Goal: Task Accomplishment & Management: Manage account settings

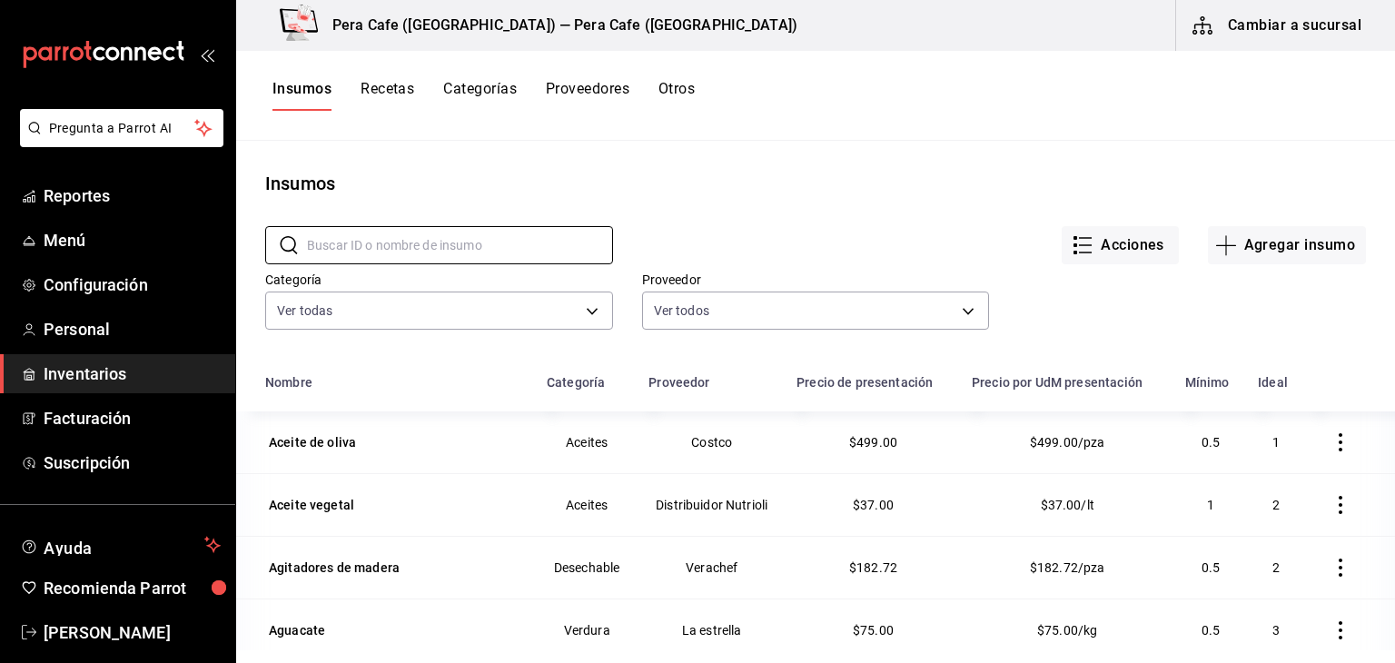
scroll to position [223, 0]
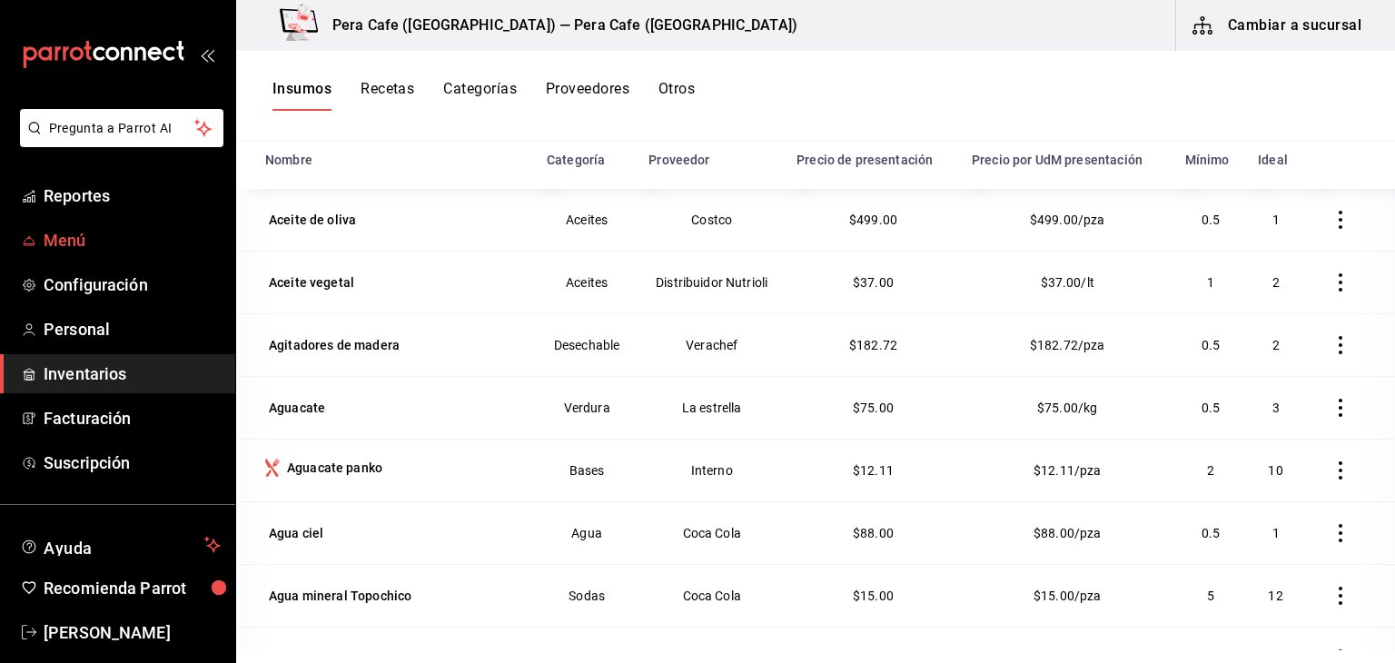
click at [124, 234] on span "Menú" at bounding box center [132, 240] width 177 height 25
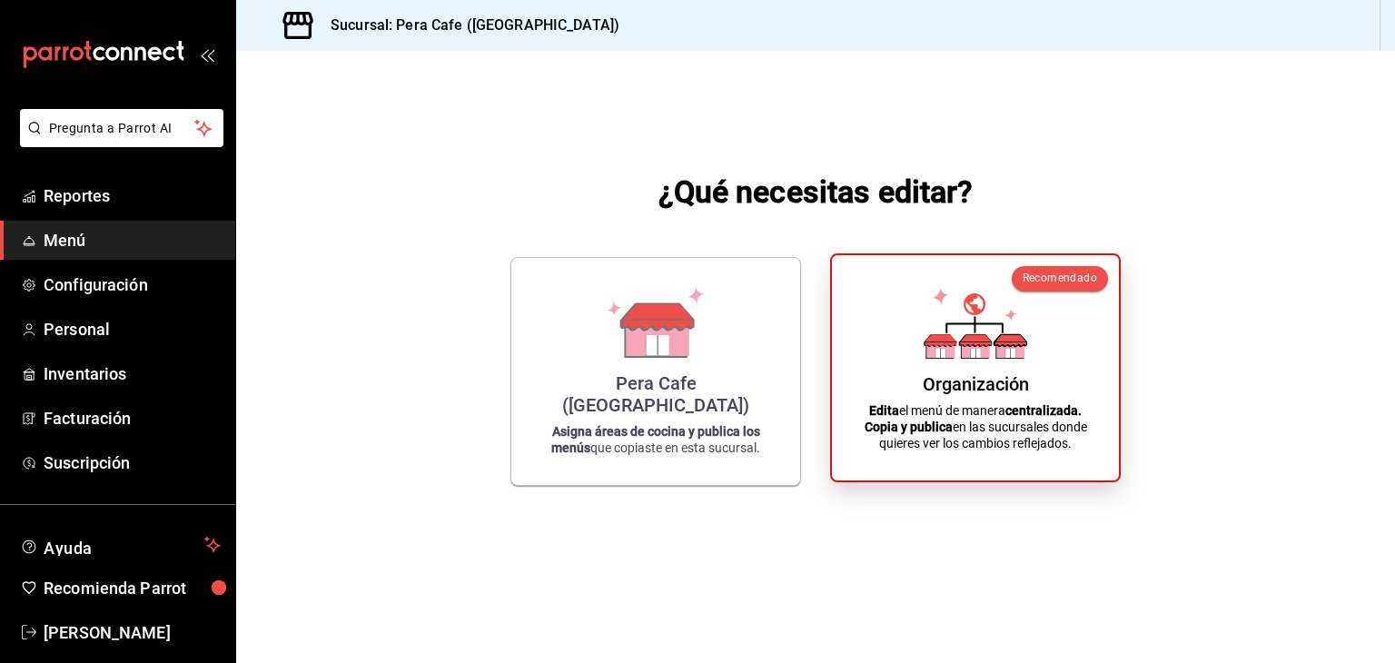
click at [946, 392] on div "Organización" at bounding box center [976, 384] width 106 height 22
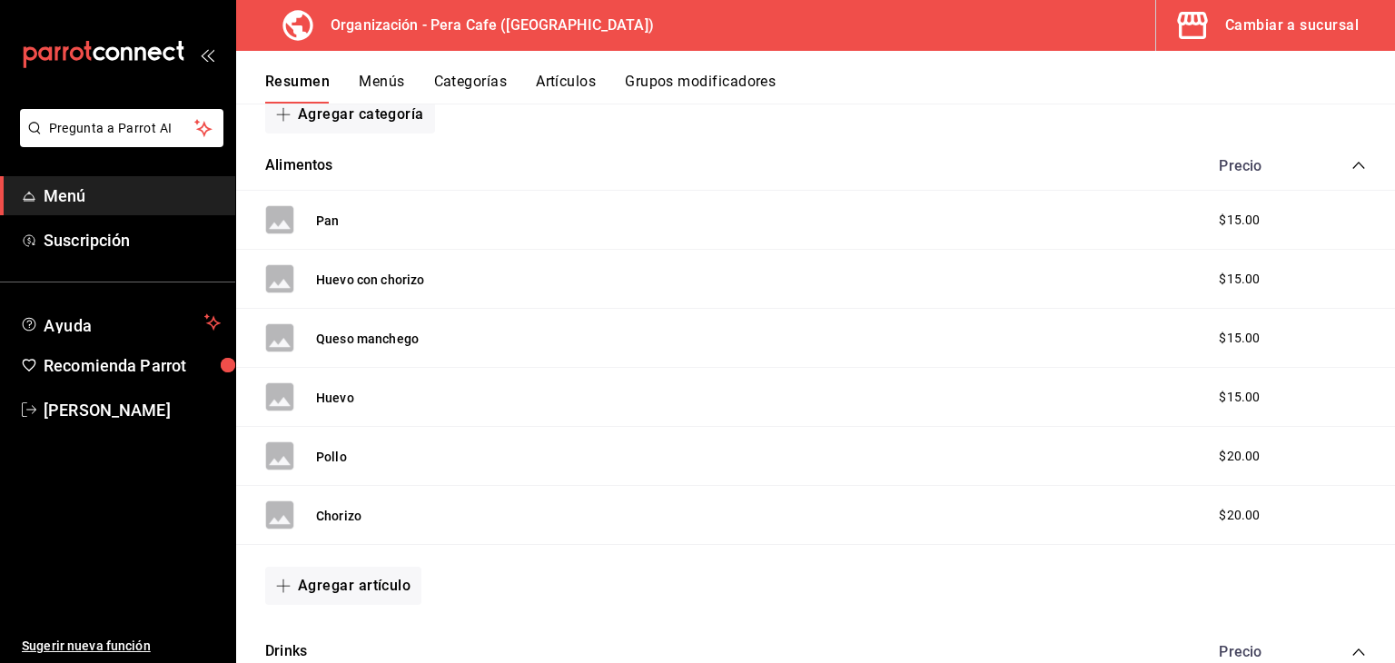
scroll to position [302, 0]
click at [367, 580] on button "Agregar artículo" at bounding box center [343, 585] width 156 height 38
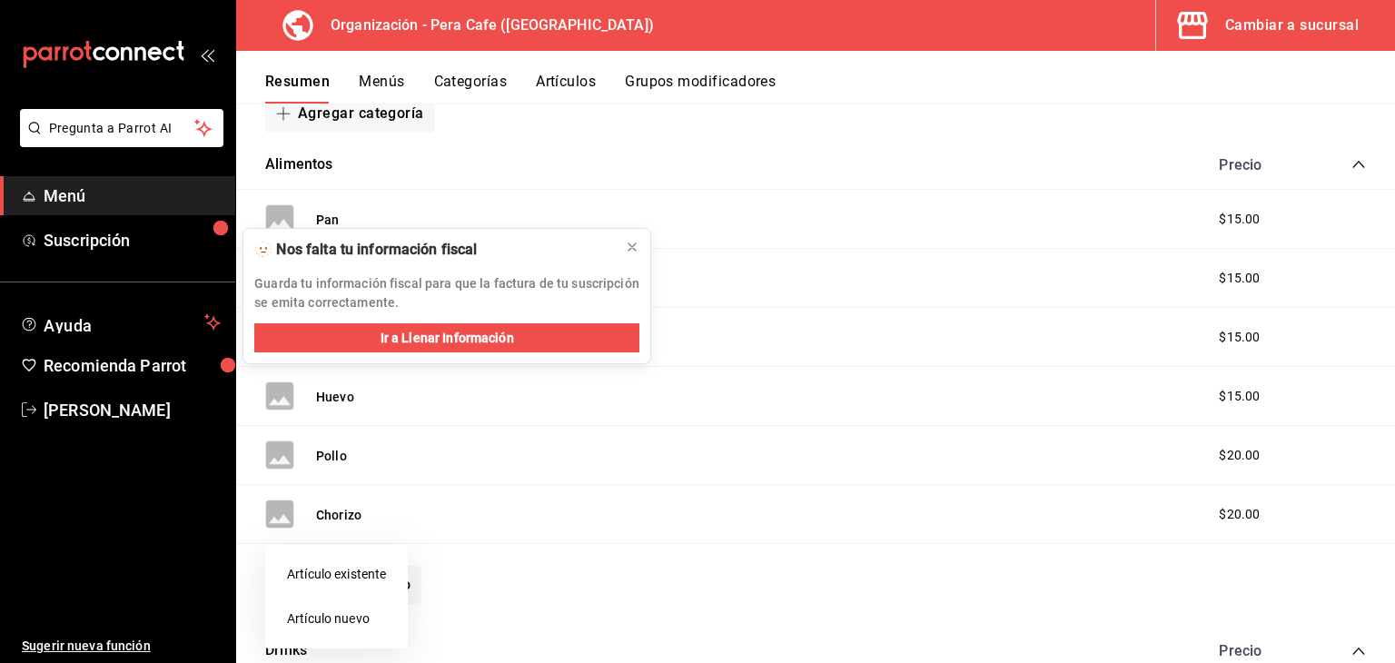
click at [317, 626] on li "Artículo nuevo" at bounding box center [336, 619] width 143 height 45
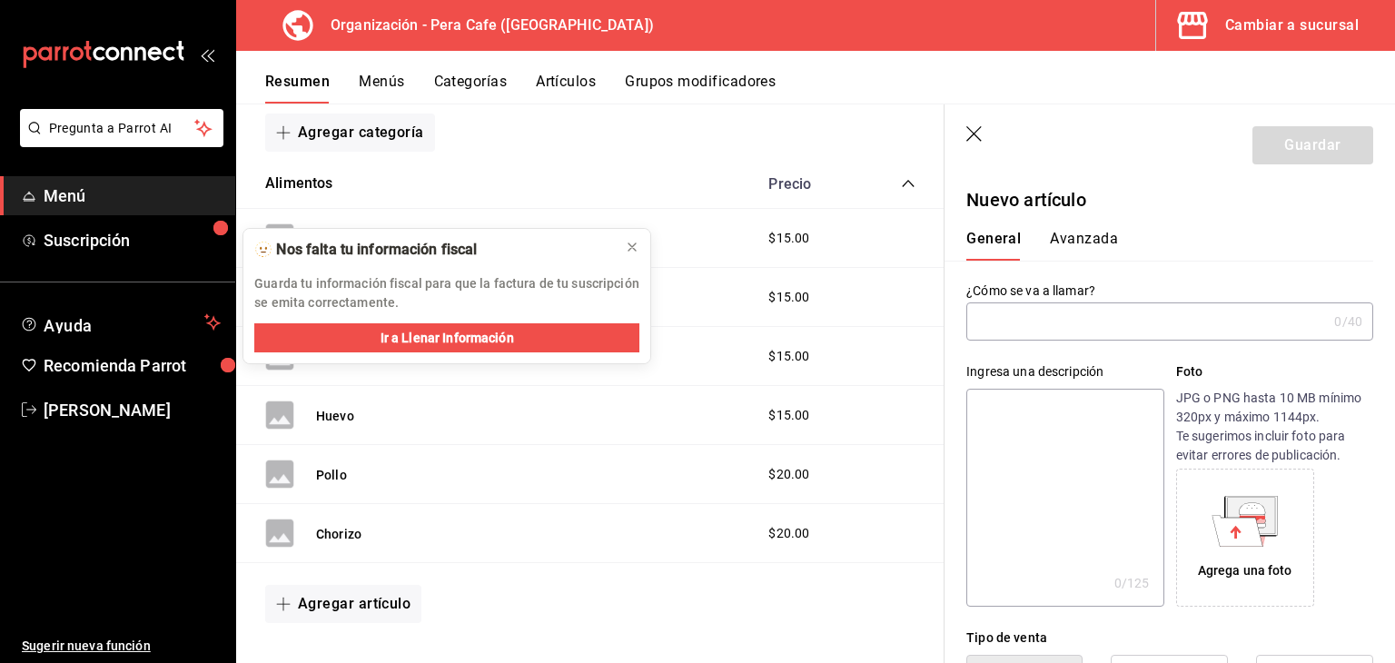
click at [1057, 322] on input "text" at bounding box center [1147, 321] width 361 height 36
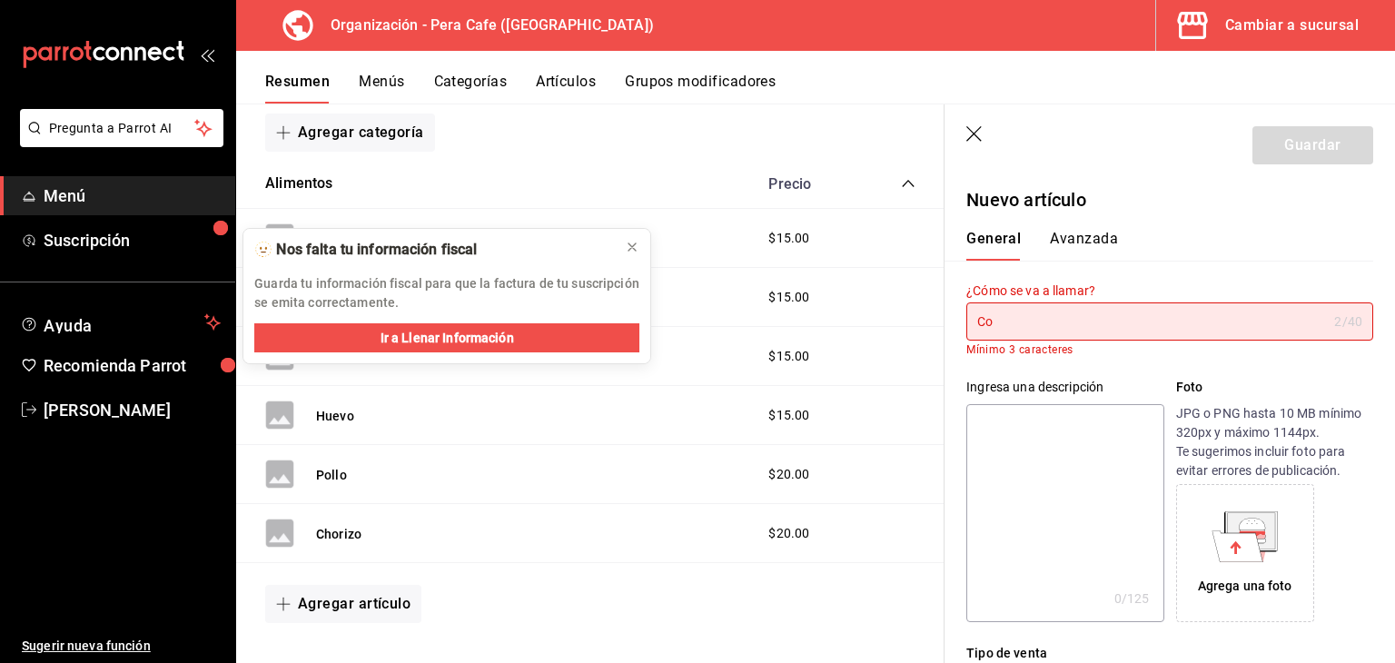
type input "C"
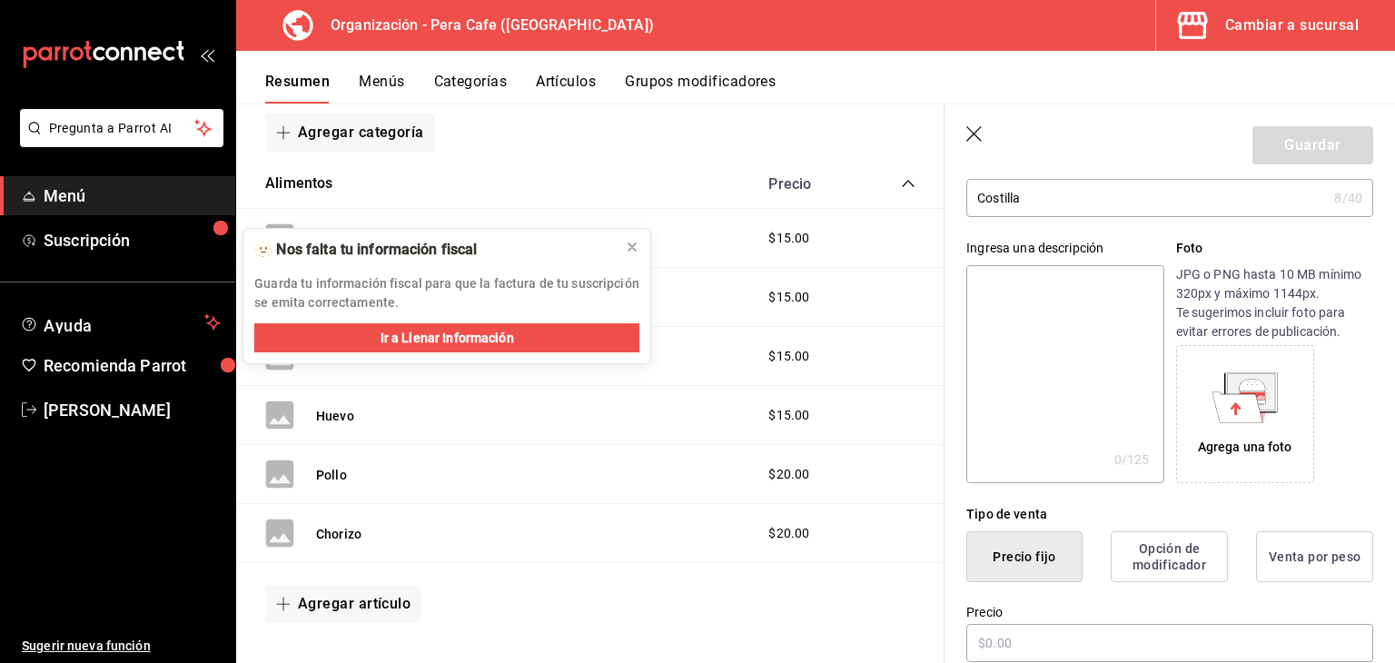
scroll to position [124, 0]
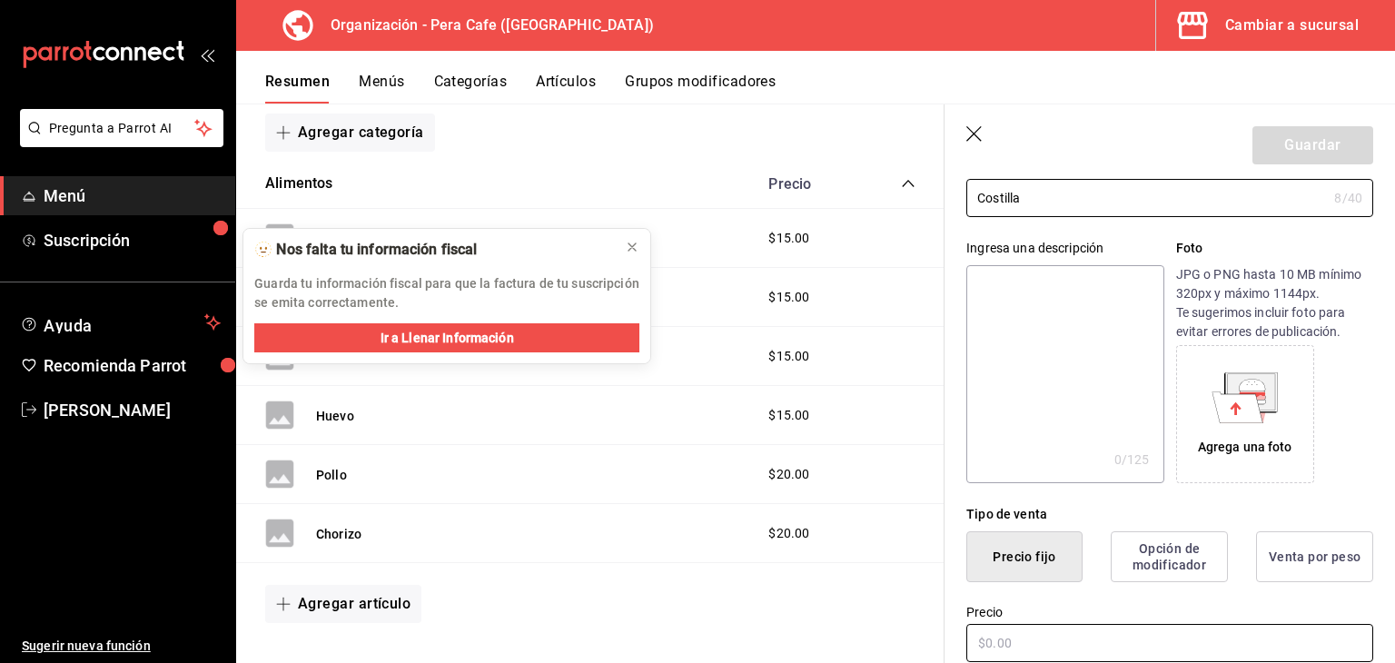
type input "Costilla"
click at [1016, 651] on input "text" at bounding box center [1170, 643] width 407 height 38
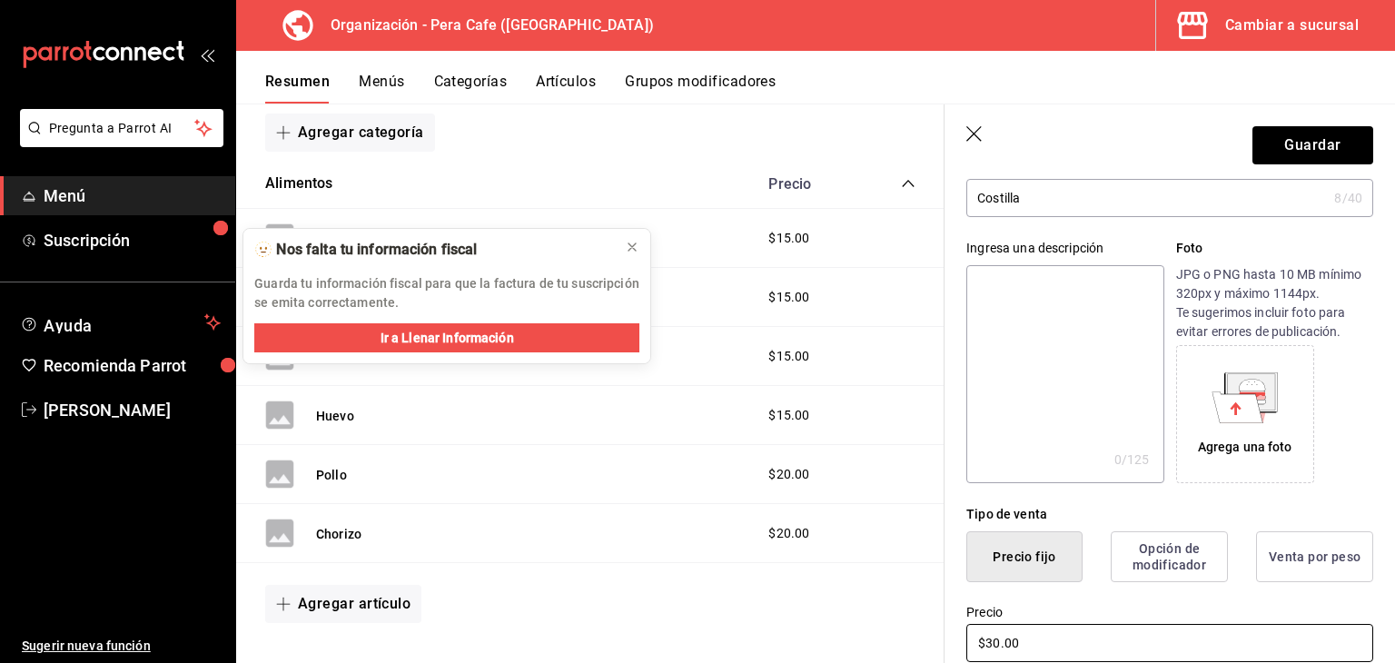
type input "$30.00"
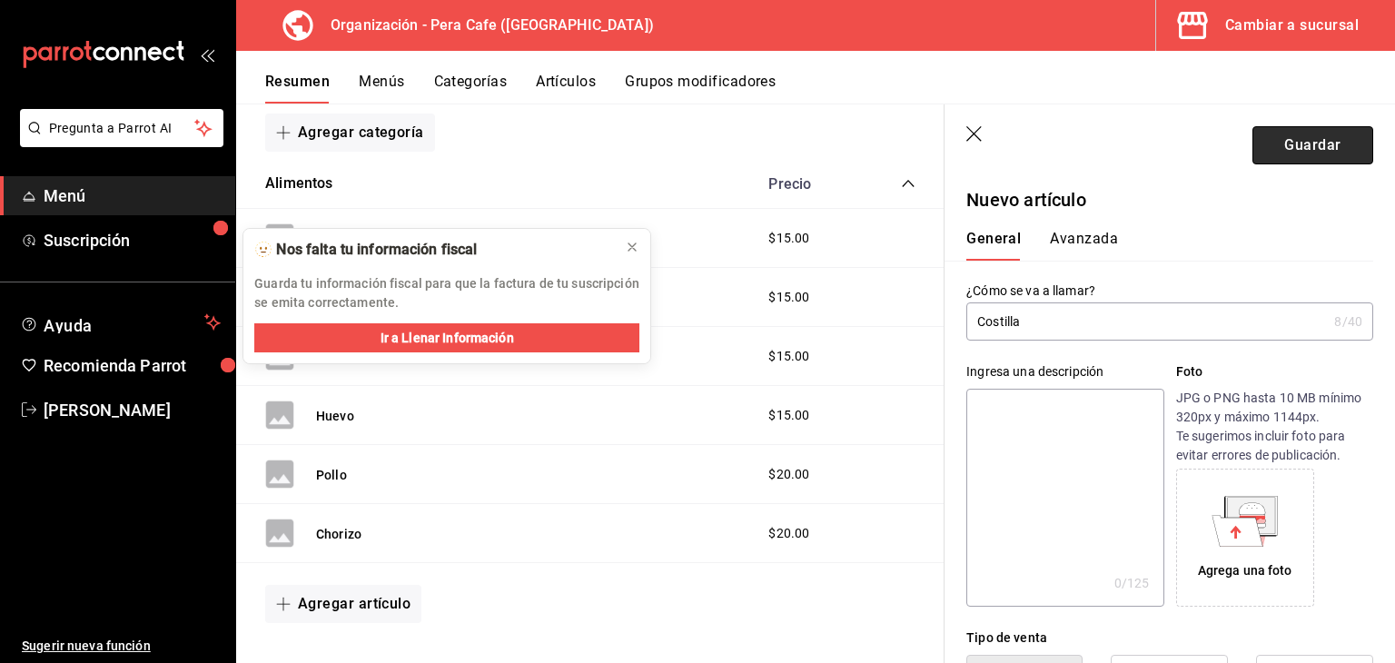
click at [1285, 152] on button "Guardar" at bounding box center [1313, 145] width 121 height 38
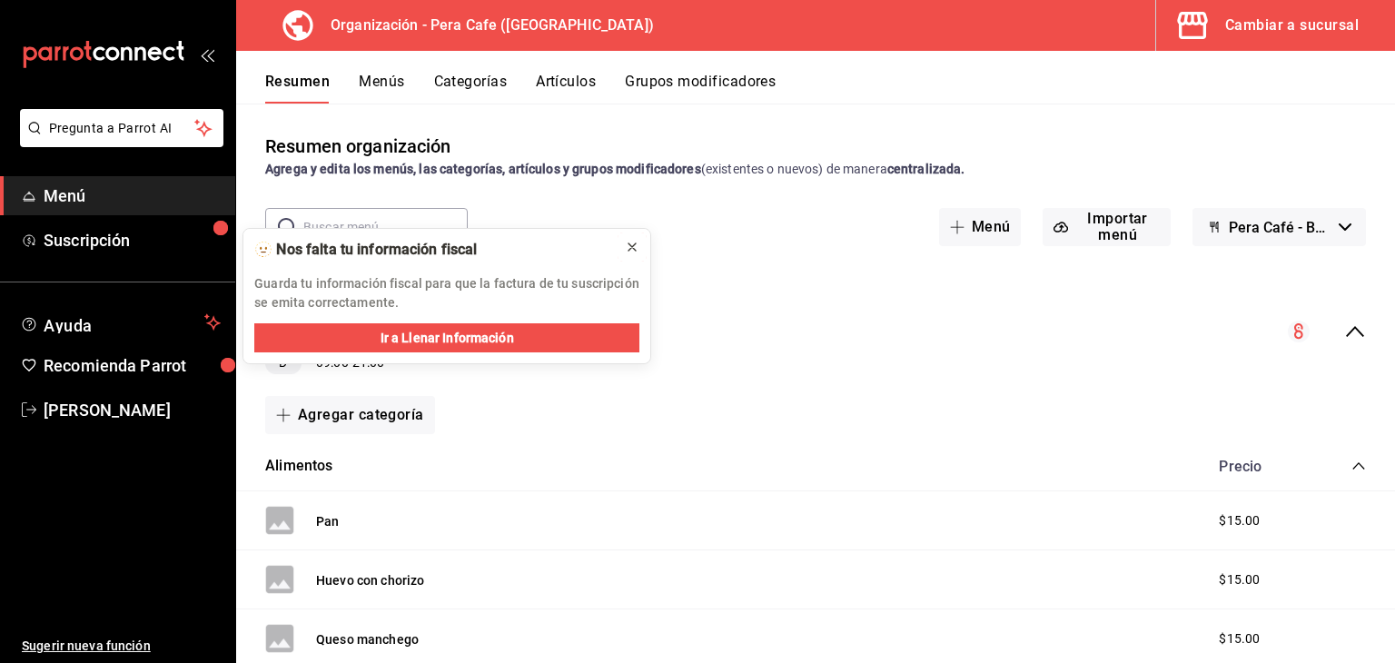
click at [634, 241] on icon at bounding box center [632, 247] width 15 height 15
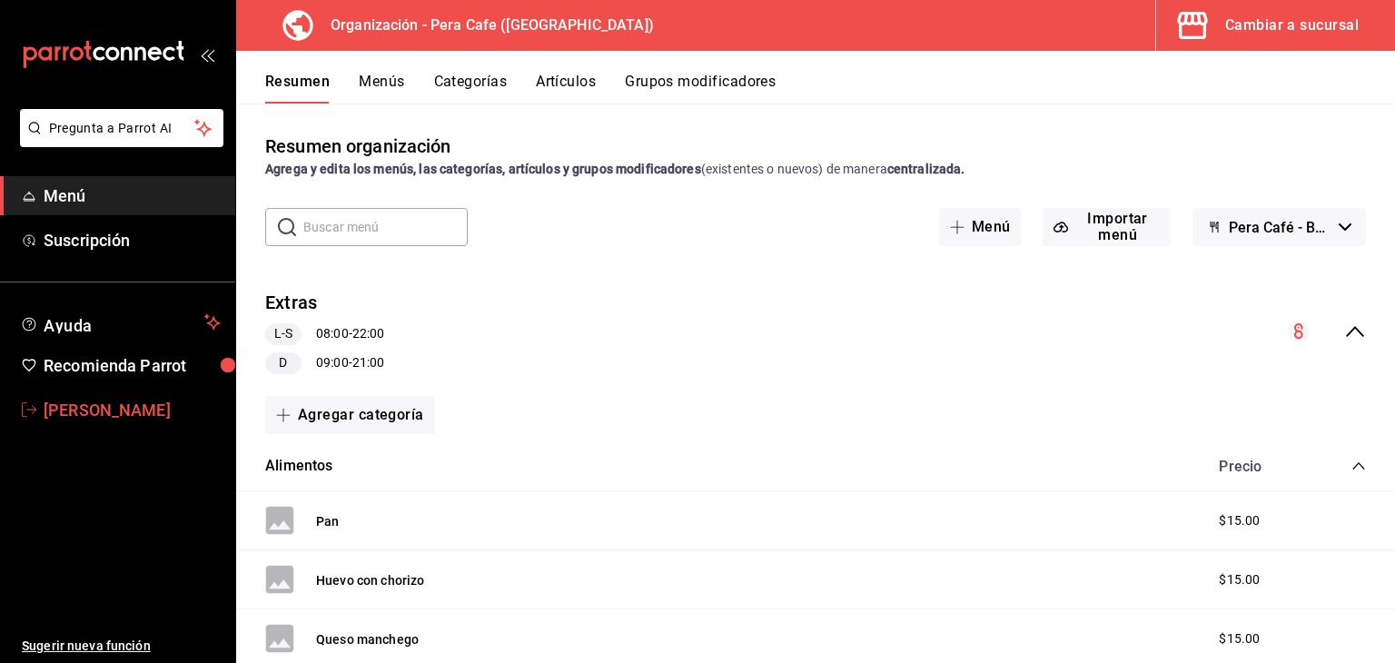
click at [45, 412] on span "[PERSON_NAME]" at bounding box center [132, 410] width 177 height 25
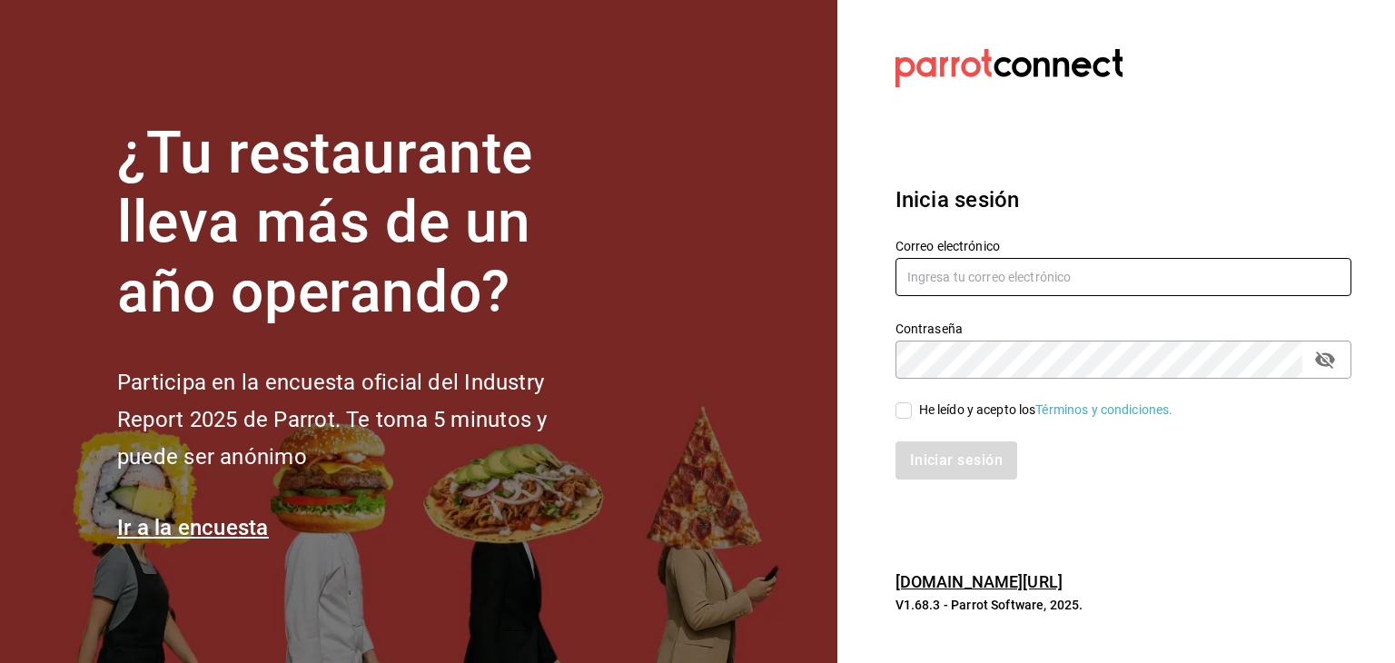
type input "[EMAIL_ADDRESS][DOMAIN_NAME]"
click at [903, 413] on input "He leído y acepto los Términos y condiciones." at bounding box center [904, 410] width 16 height 16
checkbox input "true"
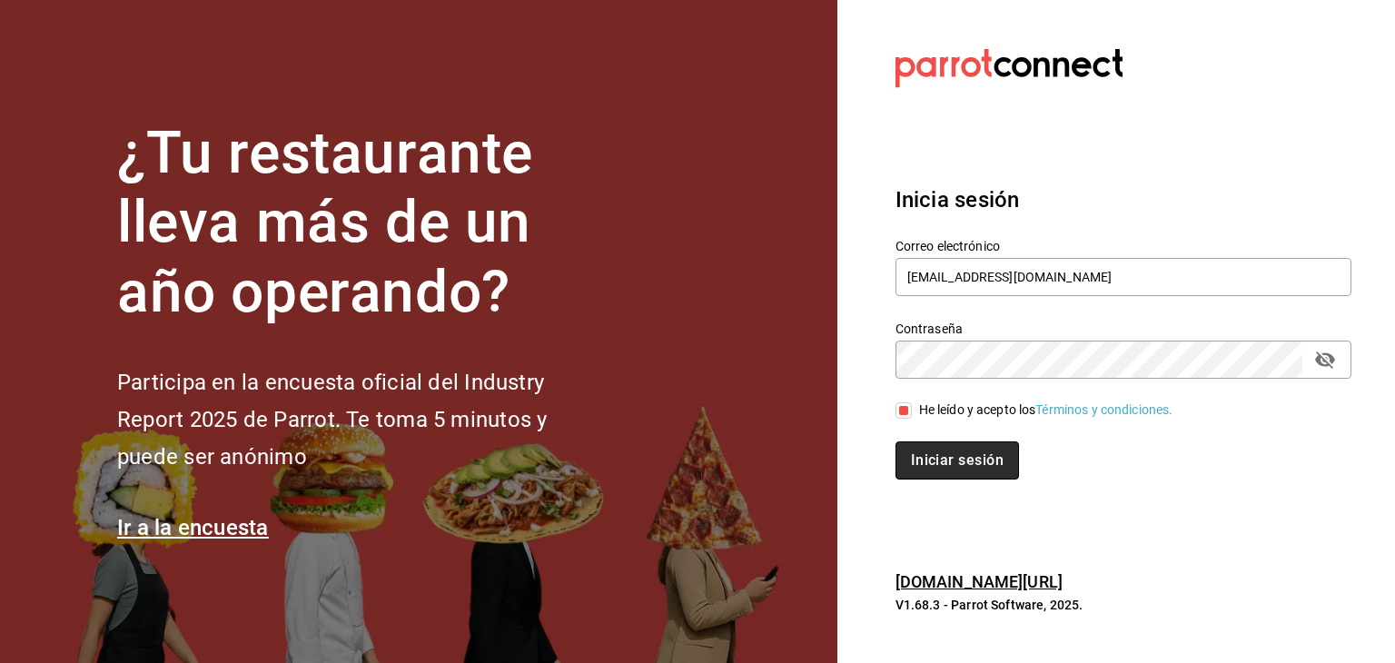
click at [918, 458] on button "Iniciar sesión" at bounding box center [958, 461] width 124 height 38
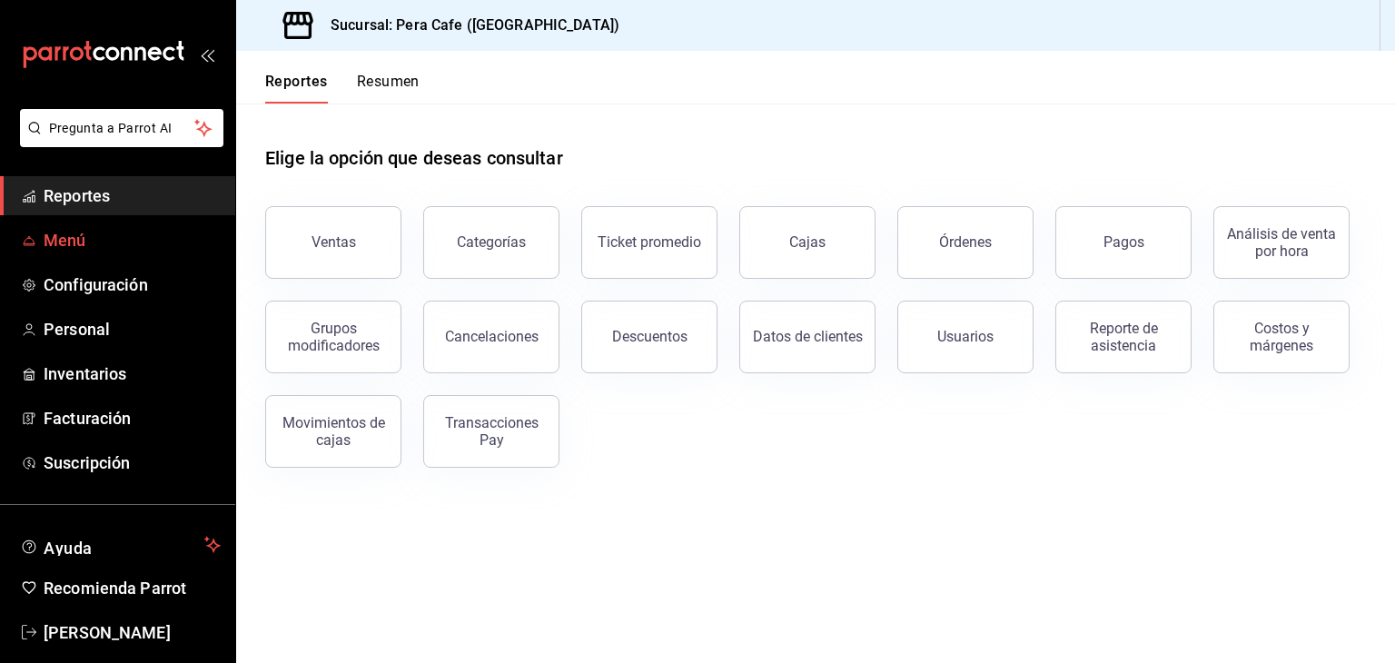
click at [91, 244] on span "Menú" at bounding box center [132, 240] width 177 height 25
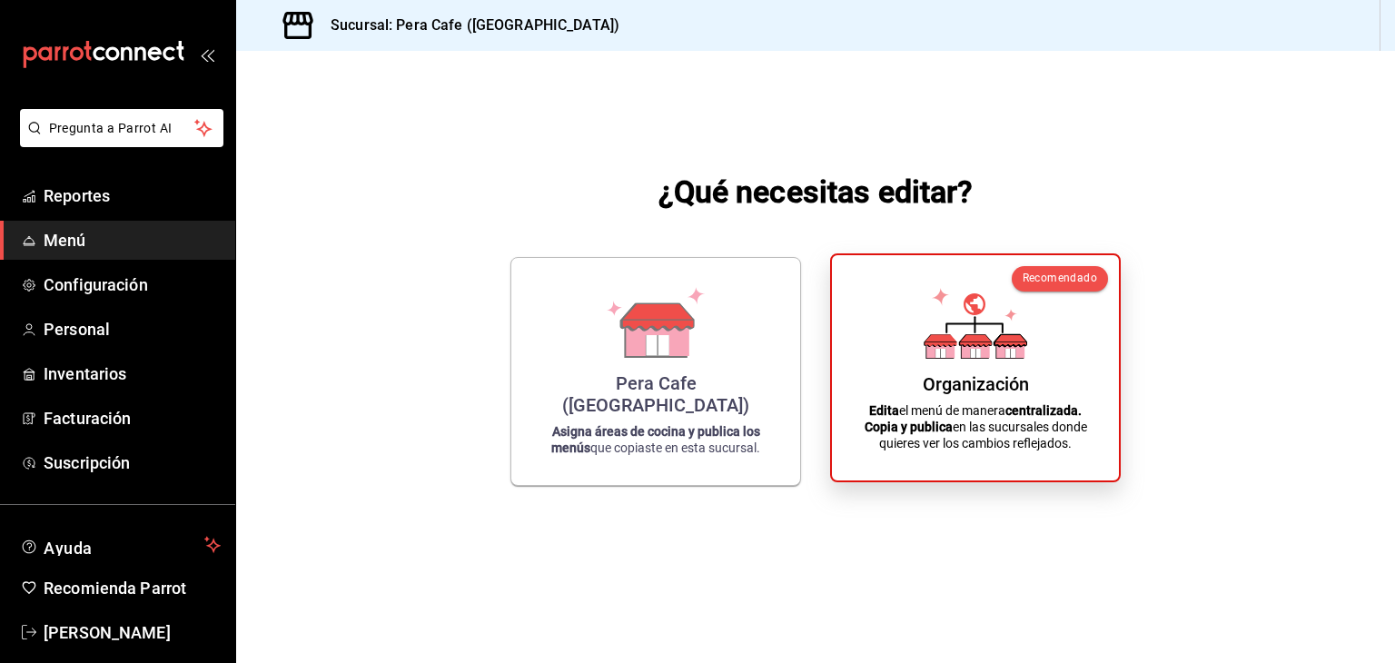
click at [1030, 441] on p "Edita el menú de manera centralizada. Copia y publica en las sucursales donde q…" at bounding box center [975, 426] width 243 height 49
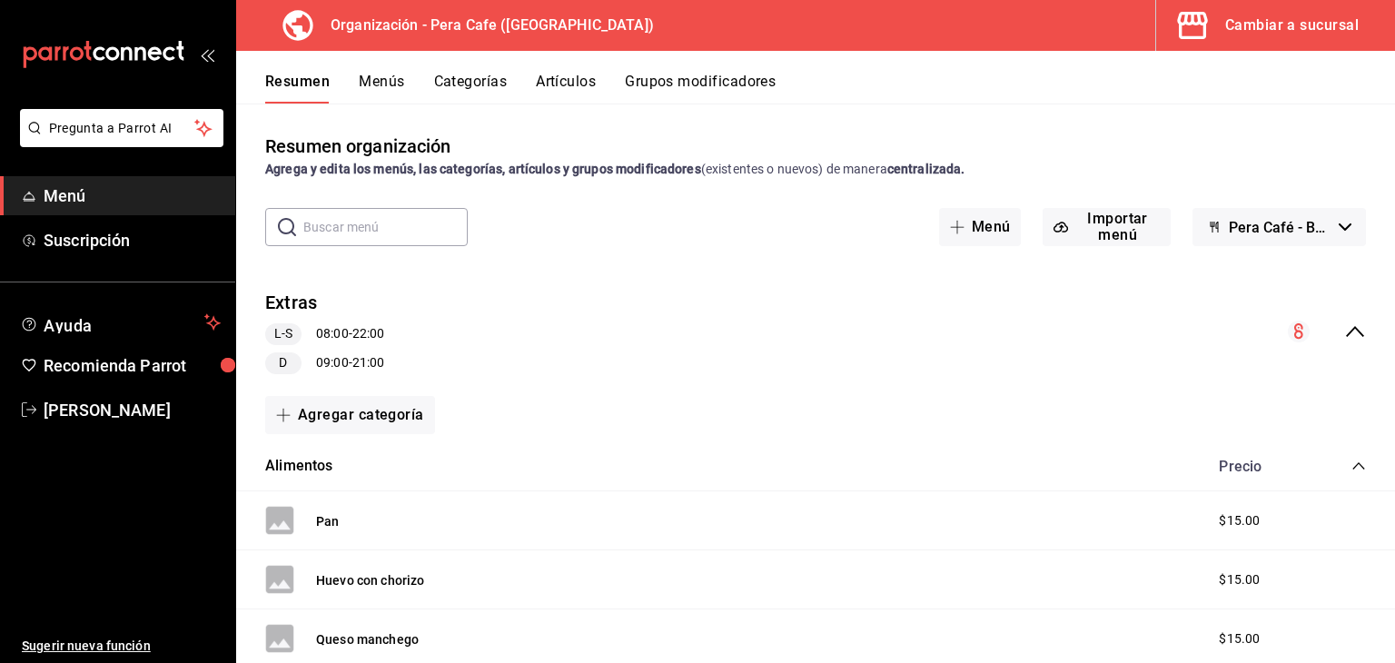
click at [365, 97] on button "Menús" at bounding box center [381, 88] width 45 height 31
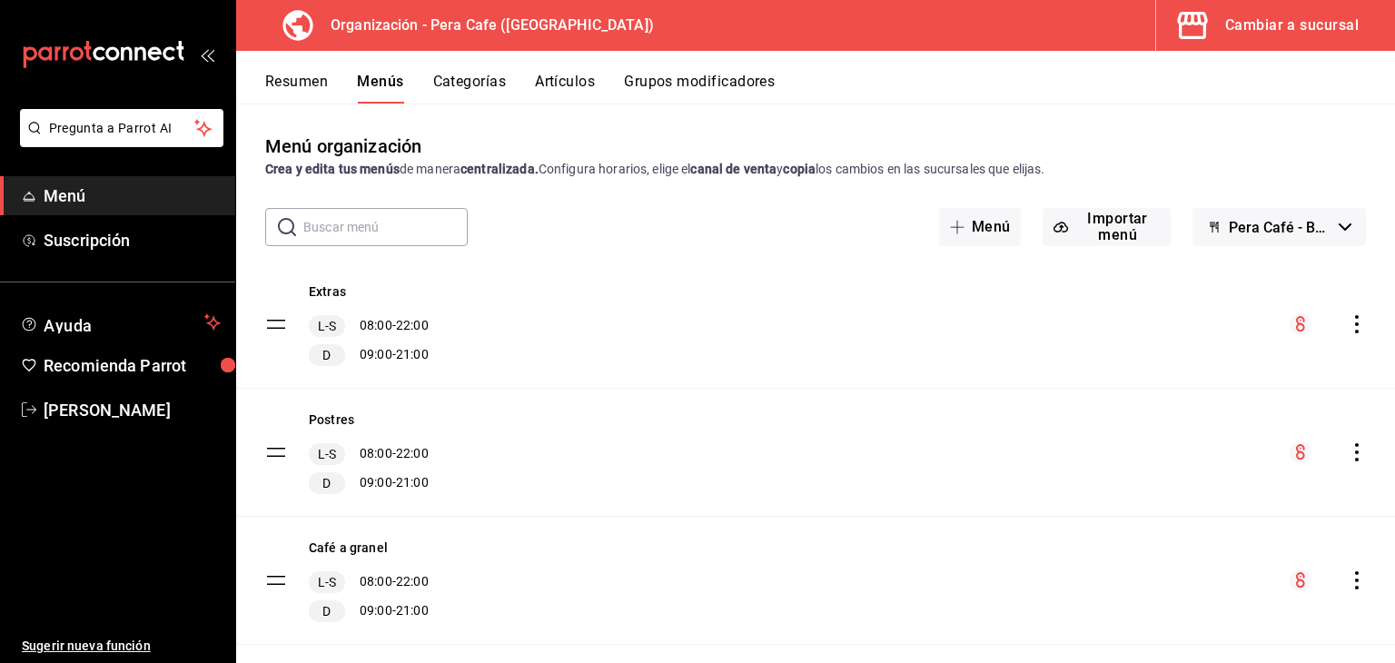
click at [292, 70] on div "Resumen Menús Categorías Artículos Grupos modificadores" at bounding box center [815, 77] width 1159 height 53
click at [295, 89] on button "Resumen" at bounding box center [296, 88] width 63 height 31
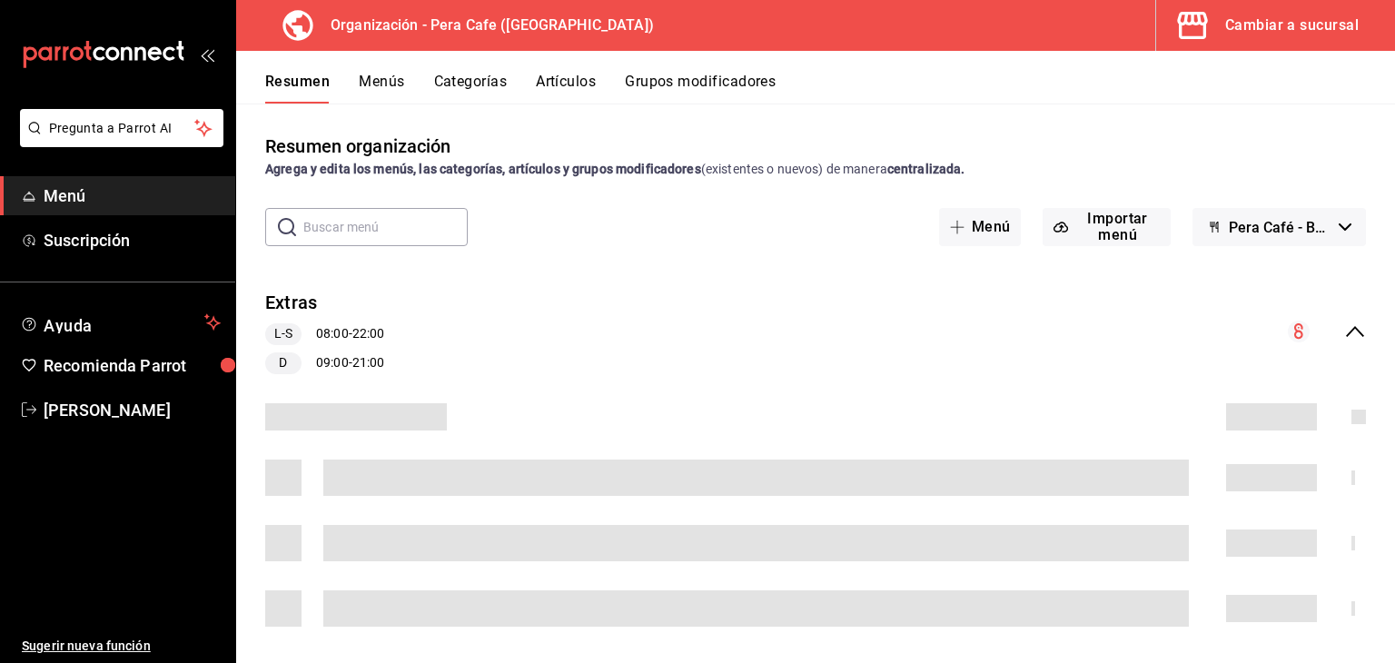
click at [392, 84] on button "Menús" at bounding box center [381, 88] width 45 height 31
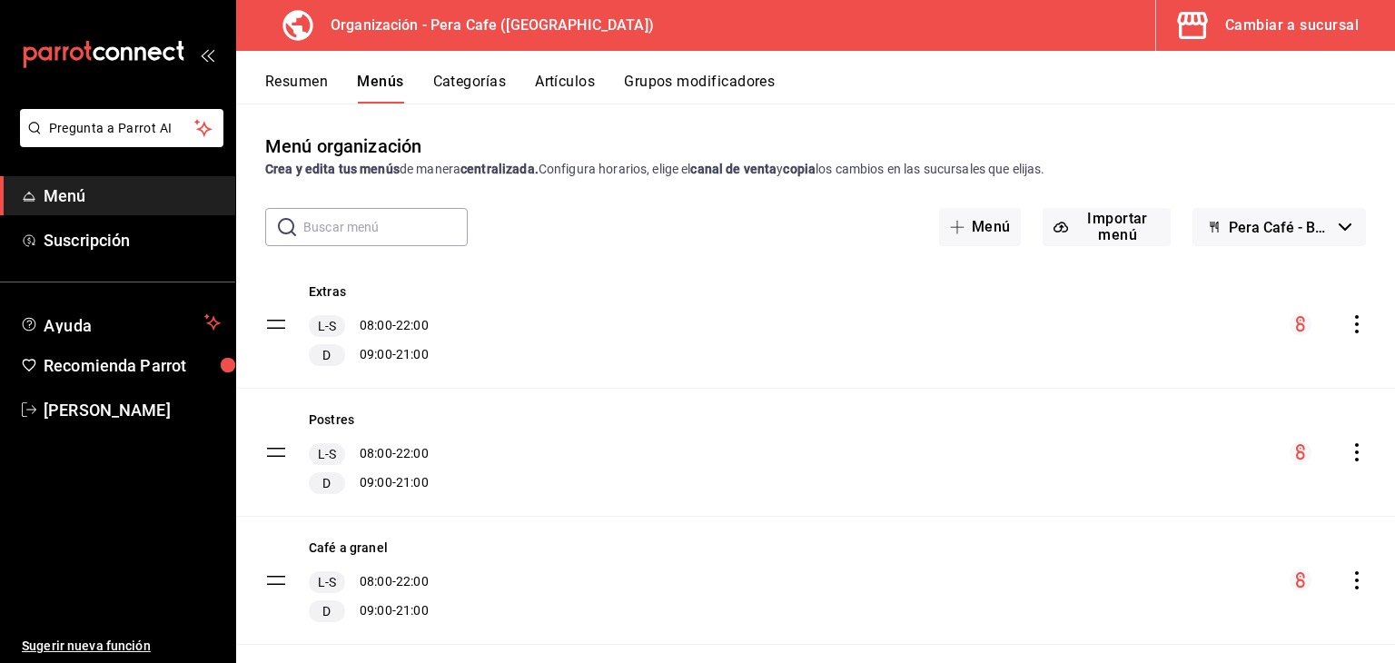
click at [1348, 330] on icon "actions" at bounding box center [1357, 324] width 18 height 18
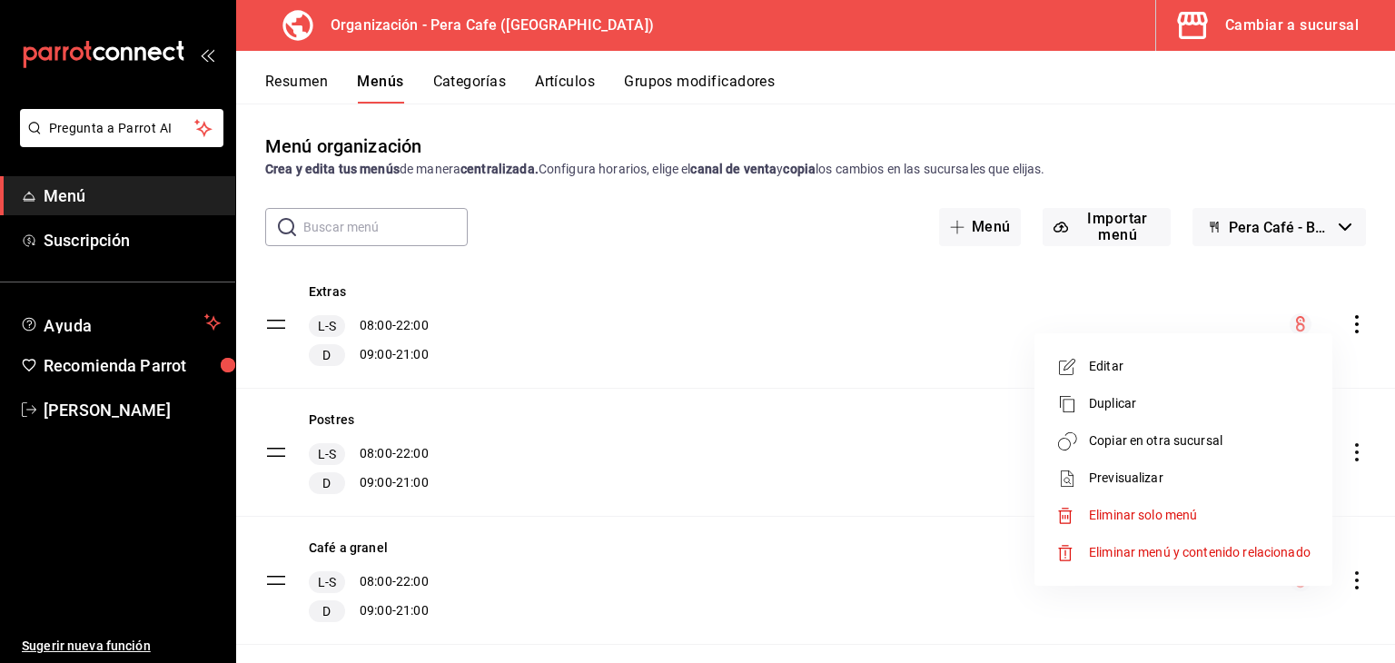
click at [1134, 448] on span "Copiar en otra sucursal" at bounding box center [1200, 441] width 222 height 19
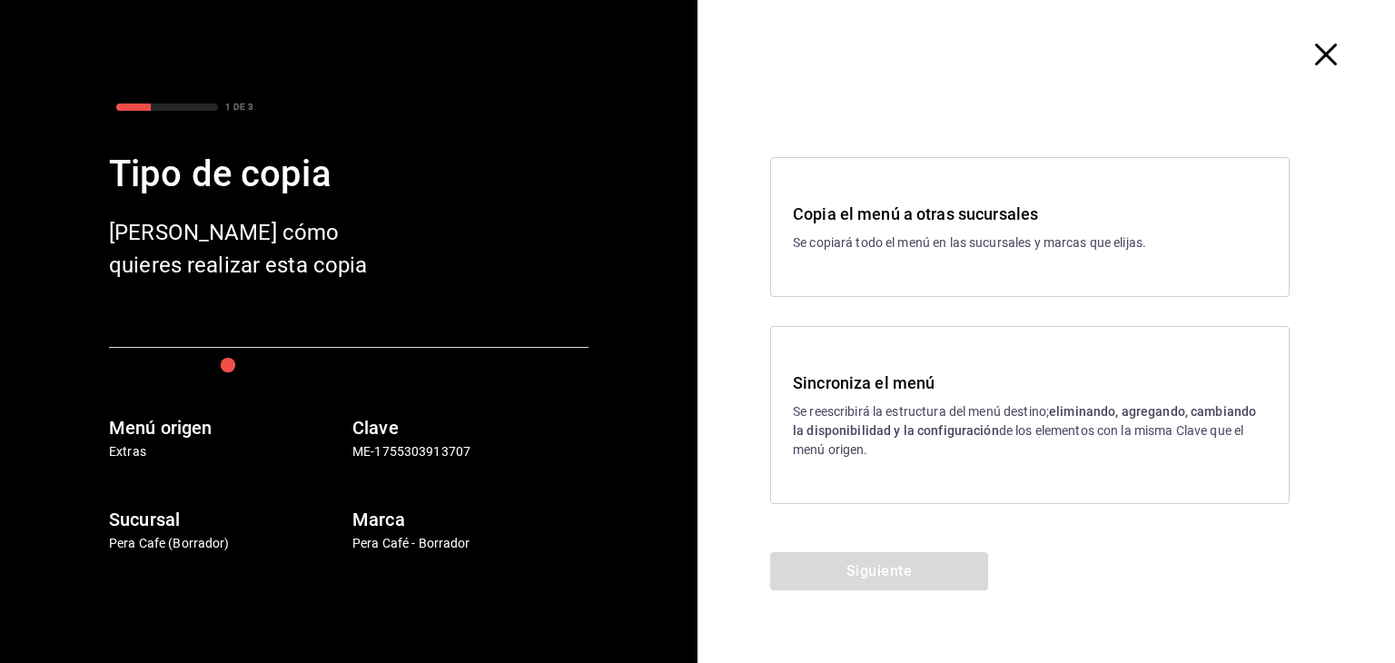
click at [837, 410] on p "Se reescribirá la estructura del menú destino; eliminando, agregando, cambiando…" at bounding box center [1030, 430] width 474 height 57
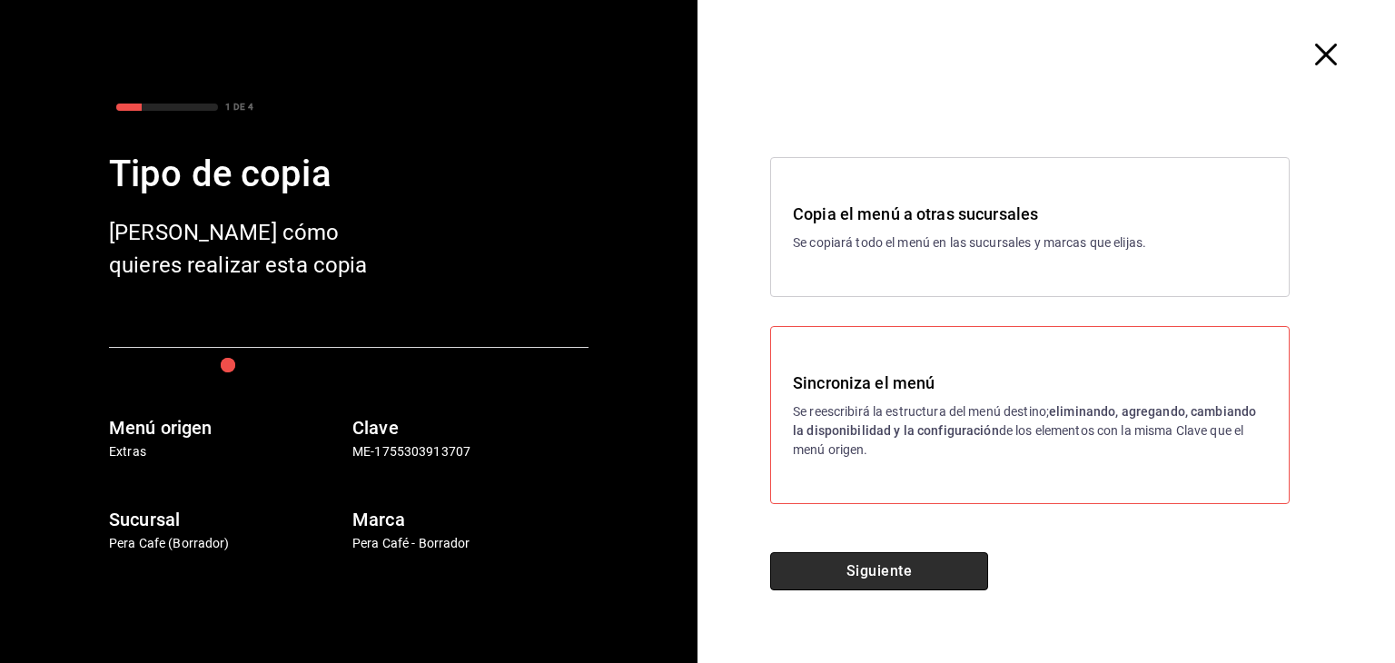
click at [827, 570] on button "Siguiente" at bounding box center [879, 571] width 218 height 38
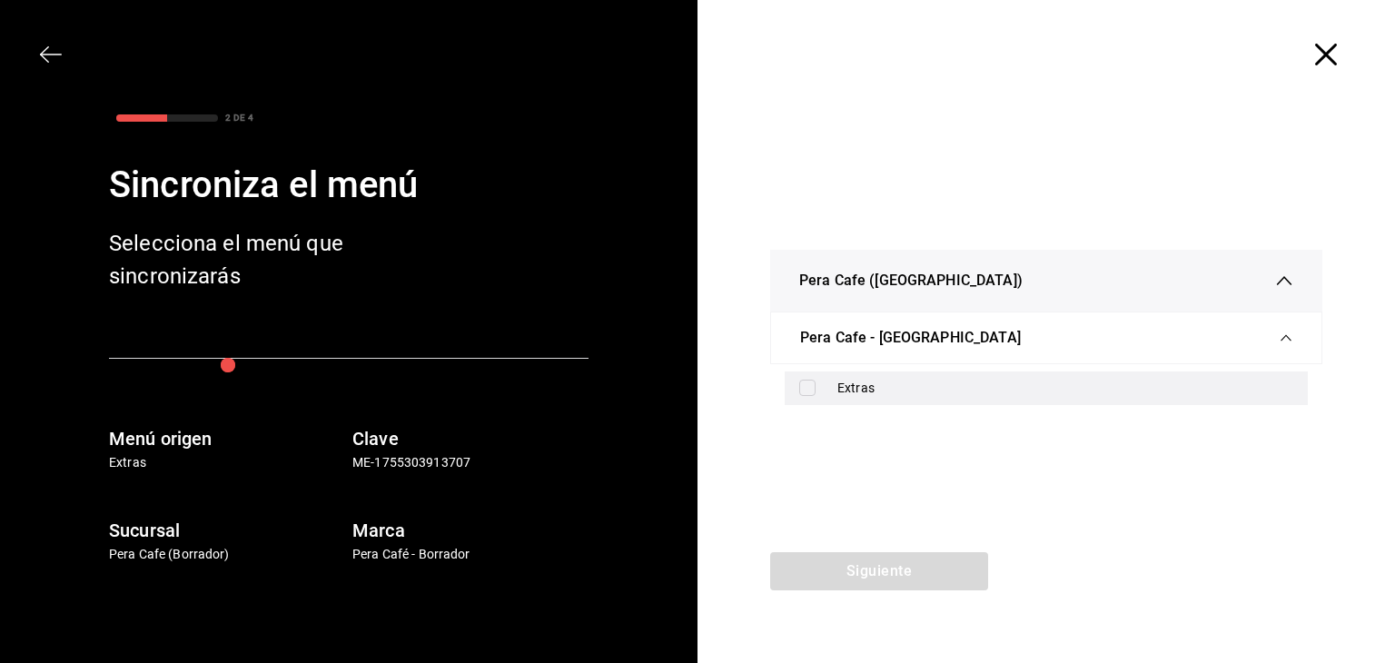
click at [810, 390] on input "checkbox" at bounding box center [807, 388] width 16 height 16
checkbox input "true"
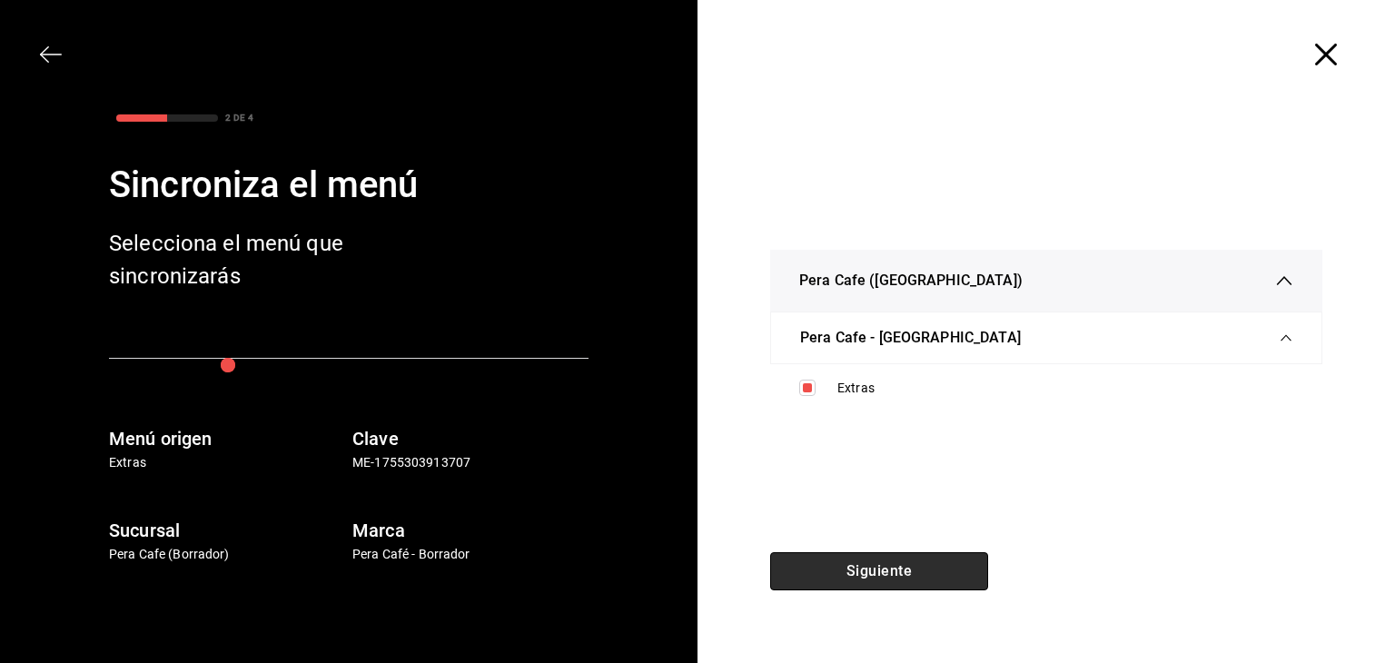
click at [836, 585] on button "Siguiente" at bounding box center [879, 571] width 218 height 38
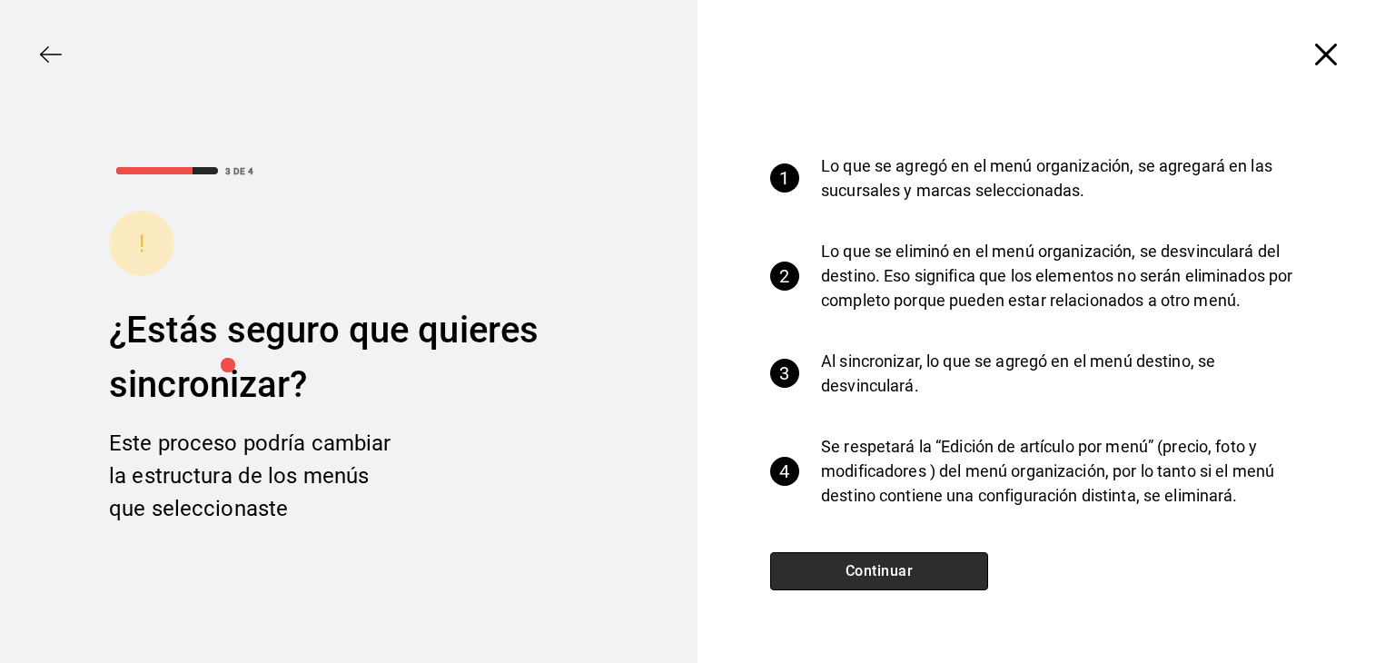
click at [836, 585] on button "Continuar" at bounding box center [879, 571] width 218 height 38
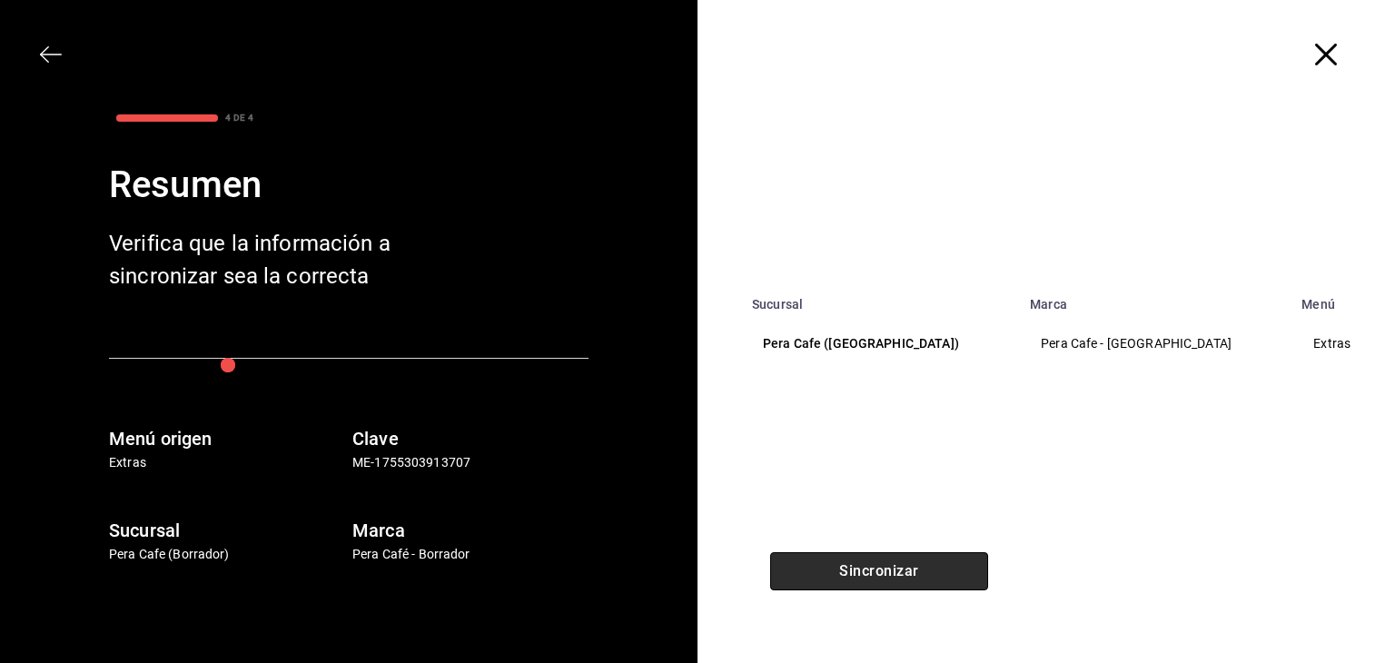
click at [836, 585] on button "Sincronizar" at bounding box center [879, 571] width 218 height 38
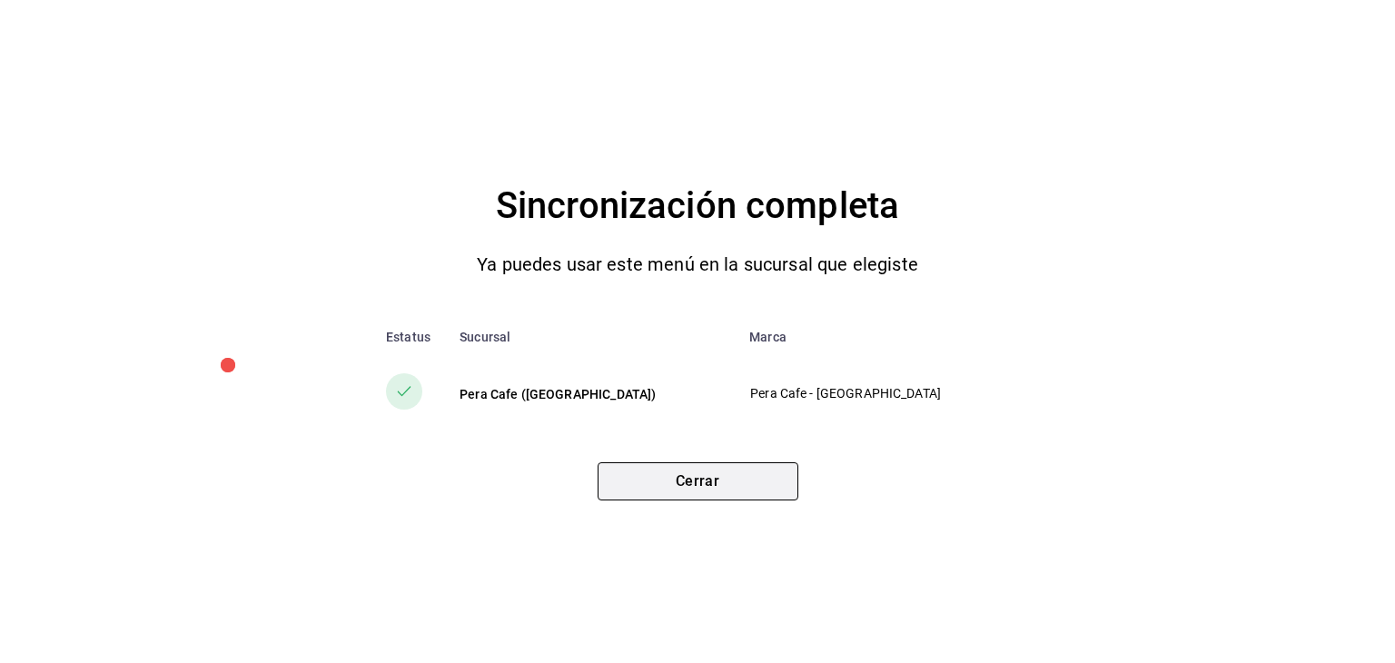
click at [687, 483] on button "Cerrar" at bounding box center [698, 481] width 201 height 38
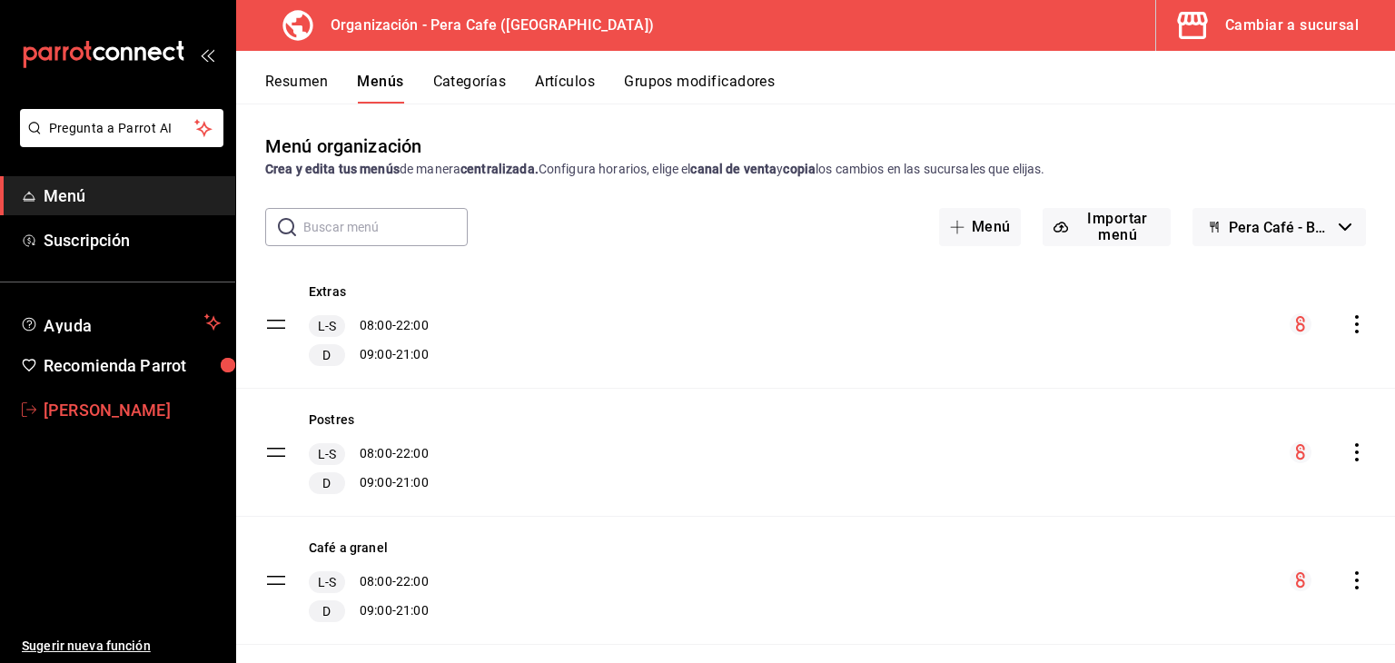
click at [80, 407] on span "[PERSON_NAME]" at bounding box center [132, 410] width 177 height 25
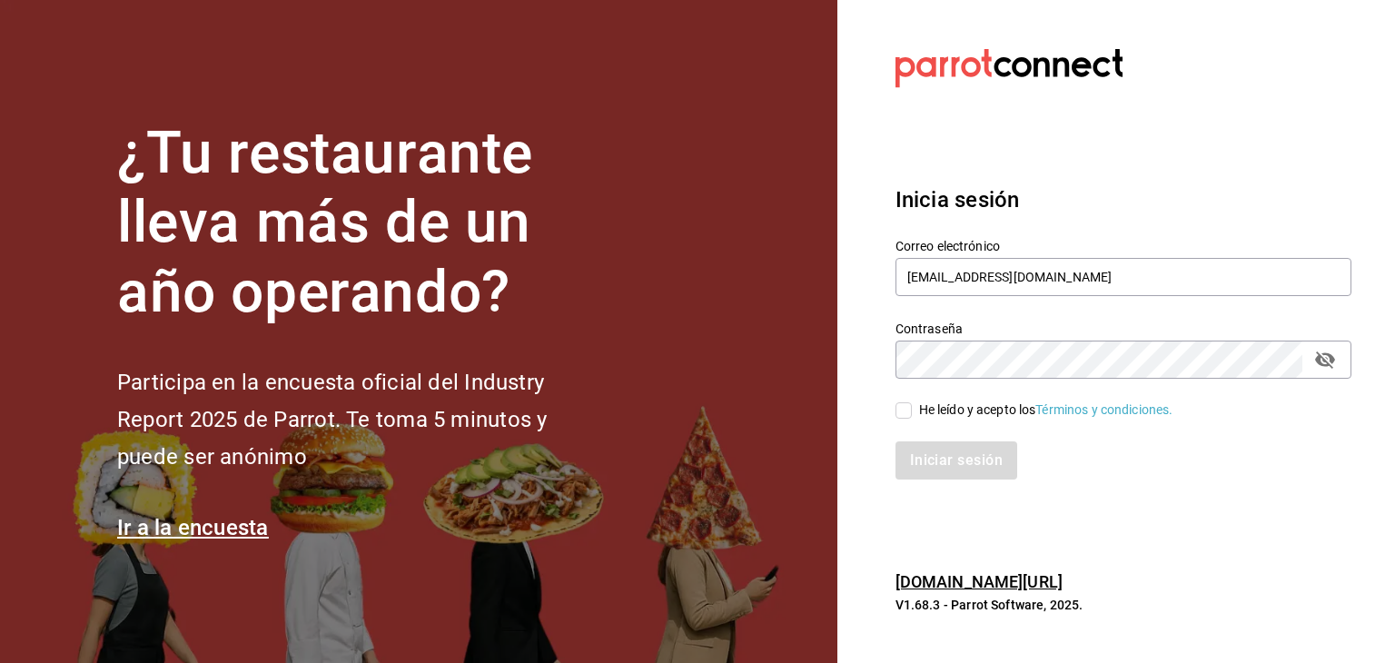
click at [908, 414] on input "He leído y acepto los Términos y condiciones." at bounding box center [904, 410] width 16 height 16
checkbox input "true"
click at [924, 469] on button "Iniciar sesión" at bounding box center [958, 461] width 124 height 38
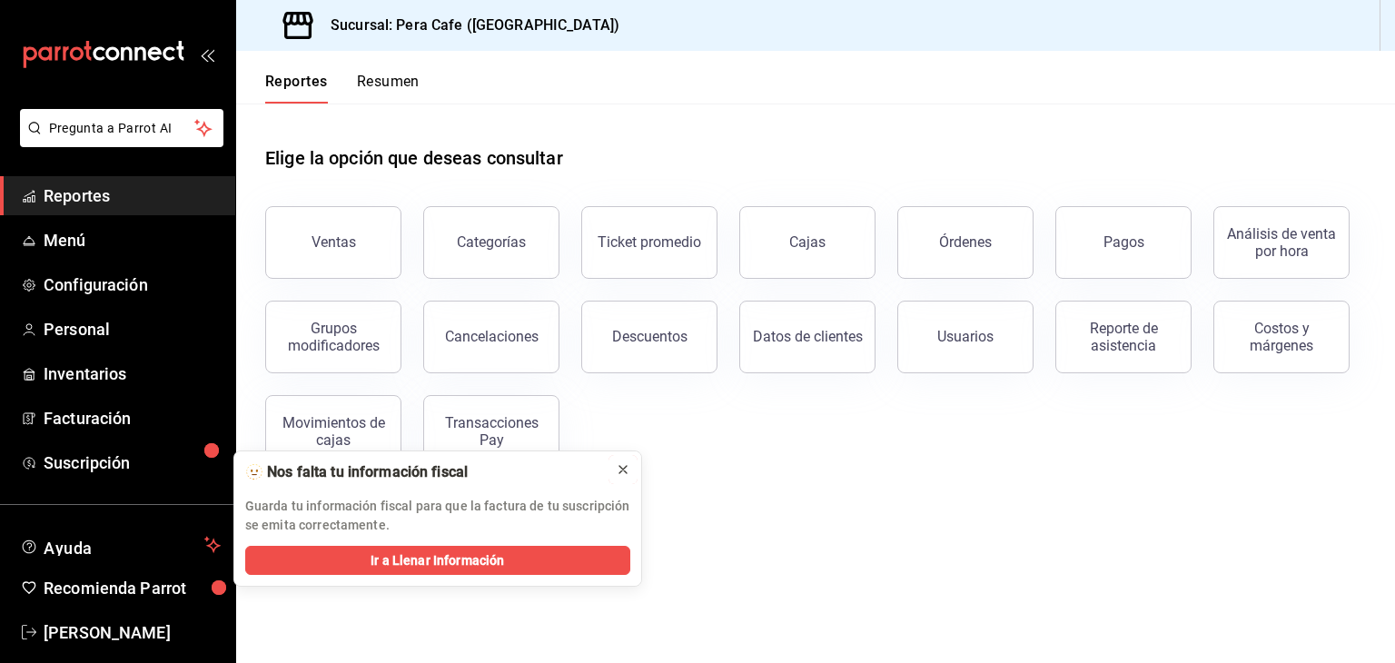
click at [623, 472] on icon at bounding box center [623, 469] width 15 height 15
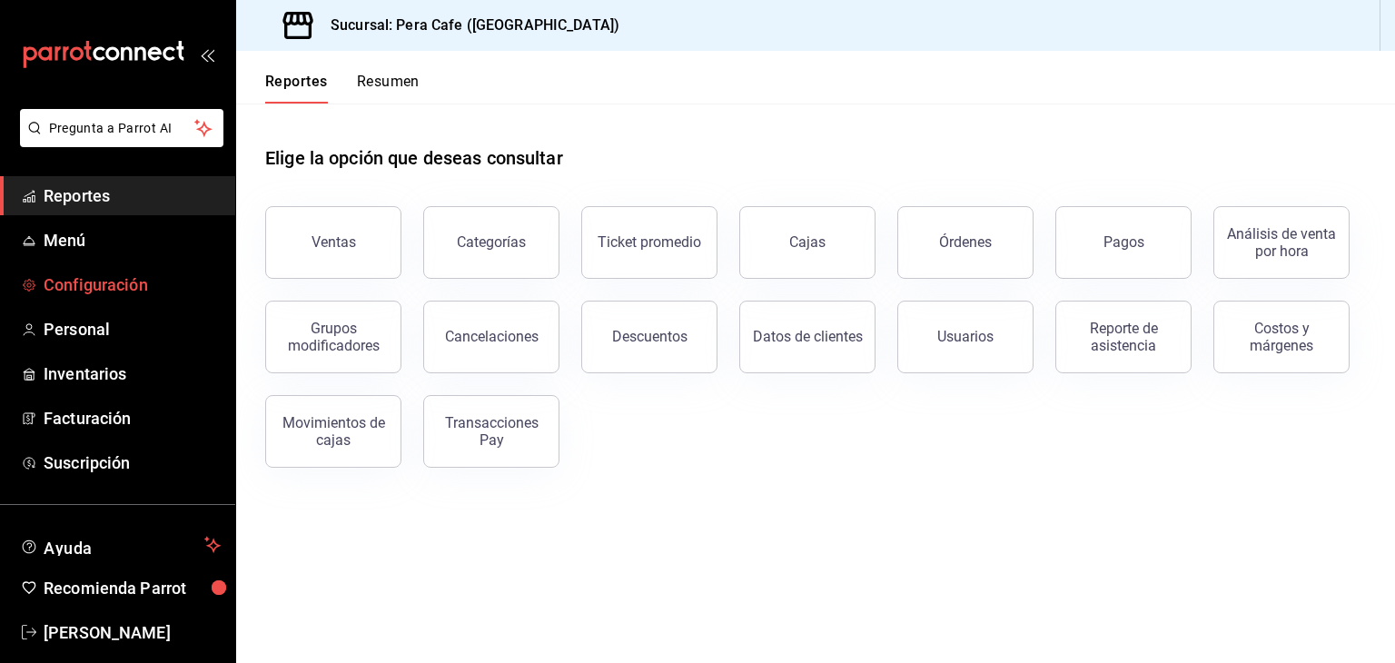
click at [79, 293] on span "Configuración" at bounding box center [132, 285] width 177 height 25
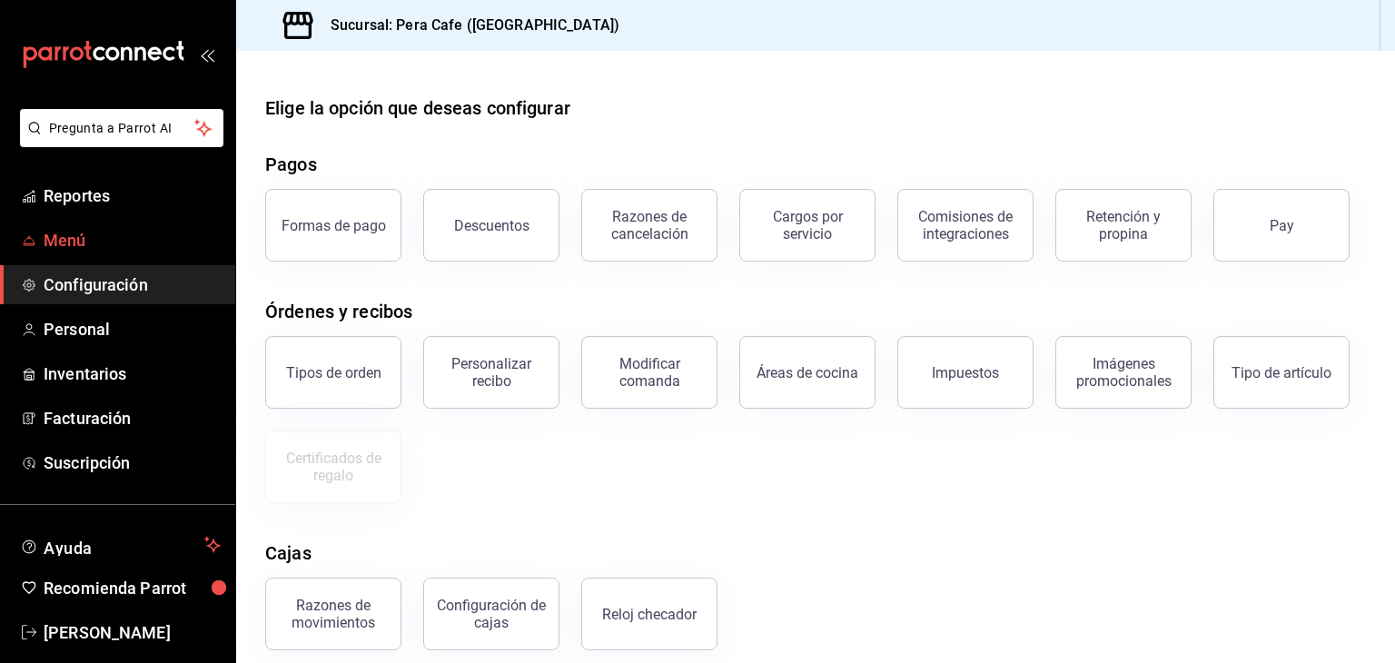
click at [75, 252] on span "Menú" at bounding box center [132, 240] width 177 height 25
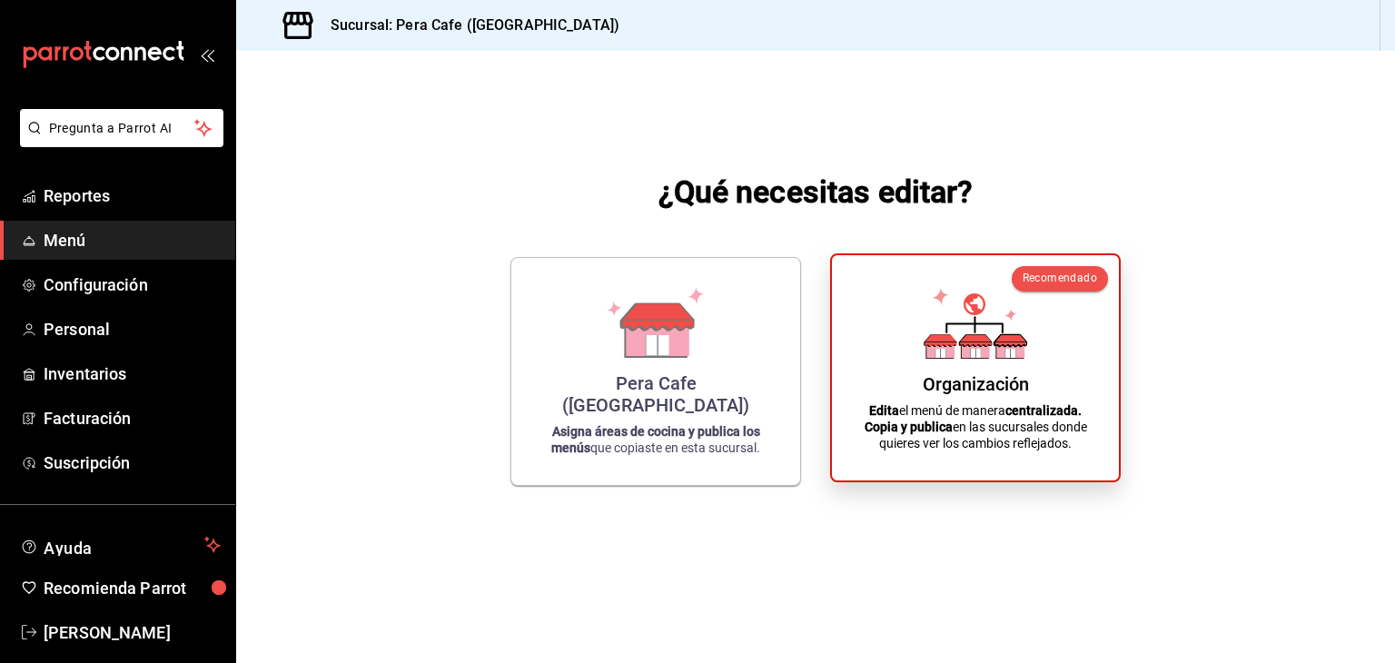
click at [952, 452] on div "Organización Edita el menú de manera centralizada. Copia y publica en las sucur…" at bounding box center [975, 368] width 243 height 196
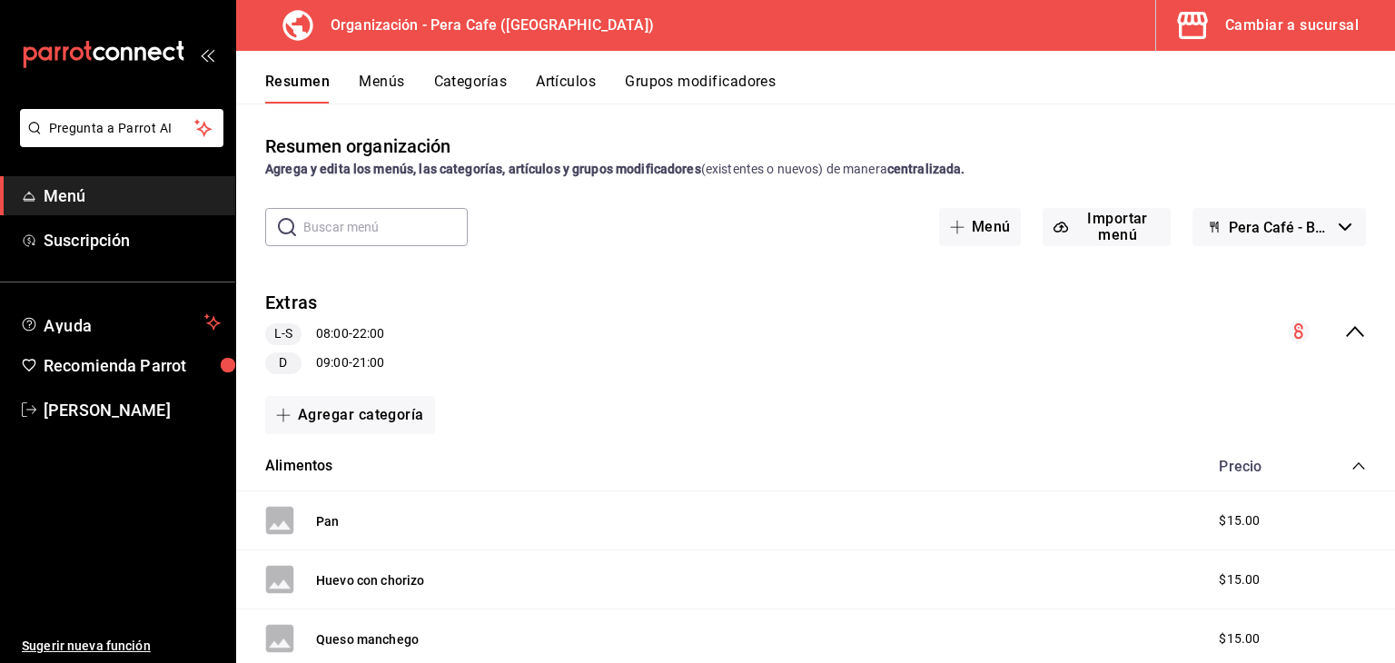
click at [382, 73] on button "Menús" at bounding box center [381, 88] width 45 height 31
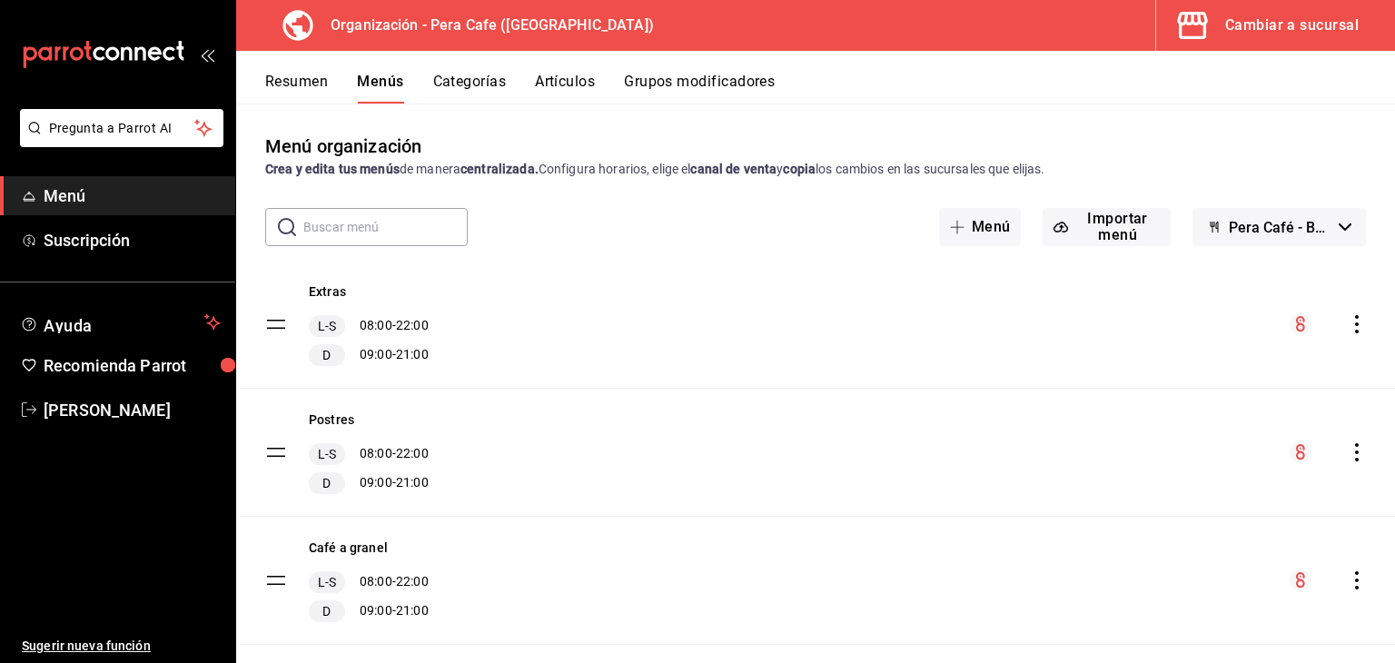
click at [1300, 37] on div "Cambiar a sucursal" at bounding box center [1293, 25] width 134 height 25
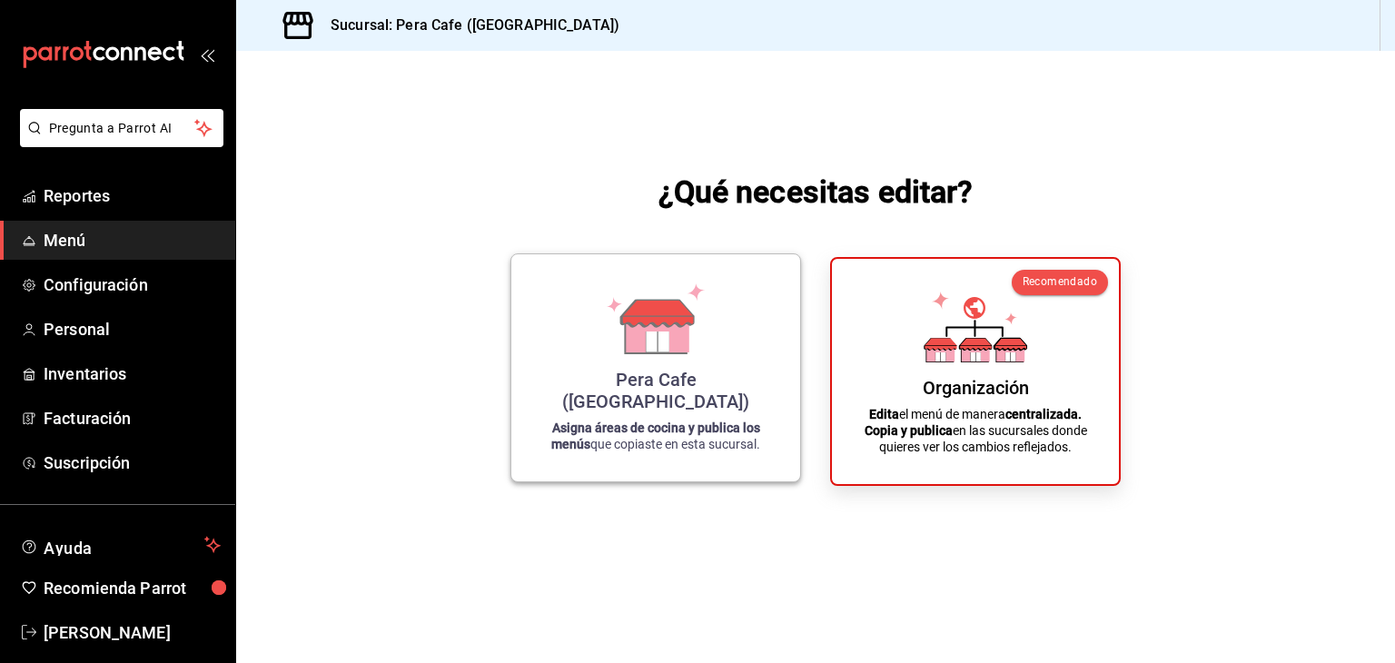
click at [705, 395] on div "Pera Cafe ([GEOGRAPHIC_DATA])" at bounding box center [655, 391] width 245 height 44
